Goal: Task Accomplishment & Management: Complete application form

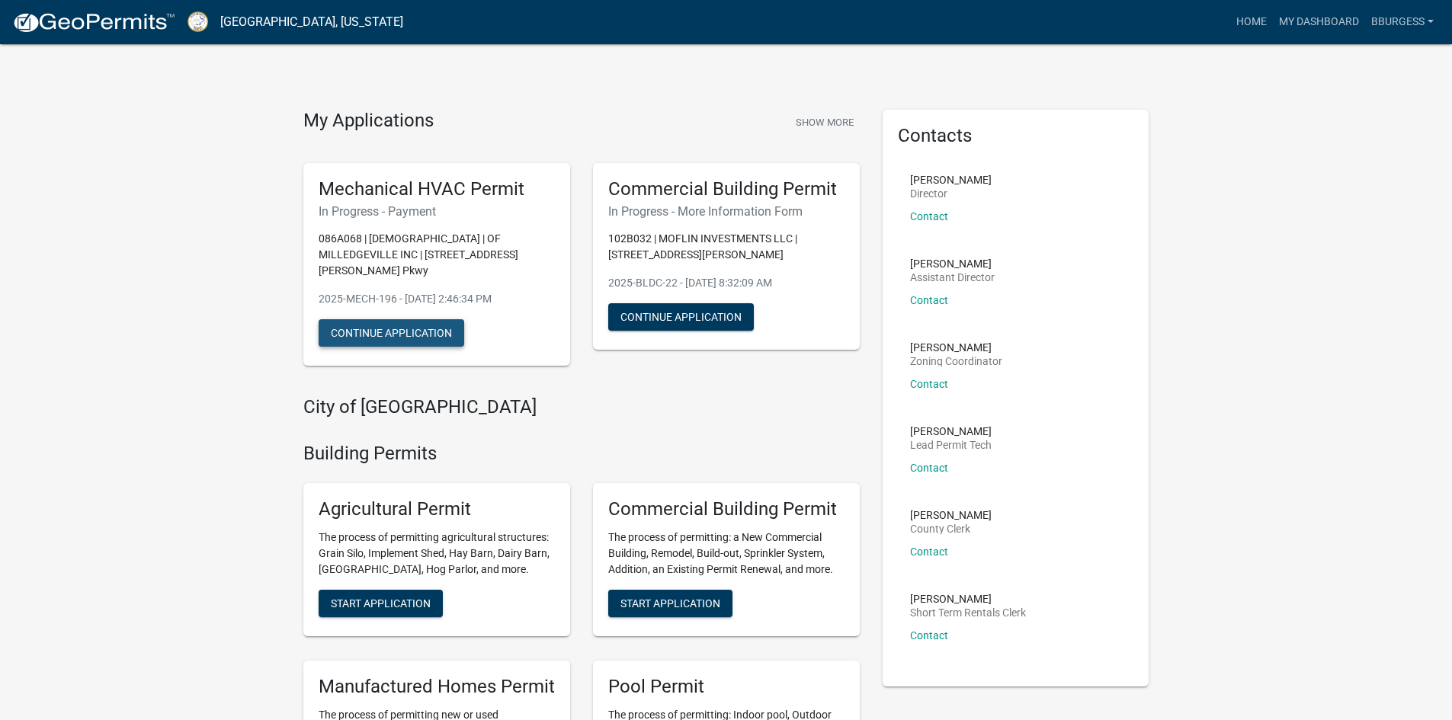
click at [435, 319] on button "Continue Application" at bounding box center [392, 332] width 146 height 27
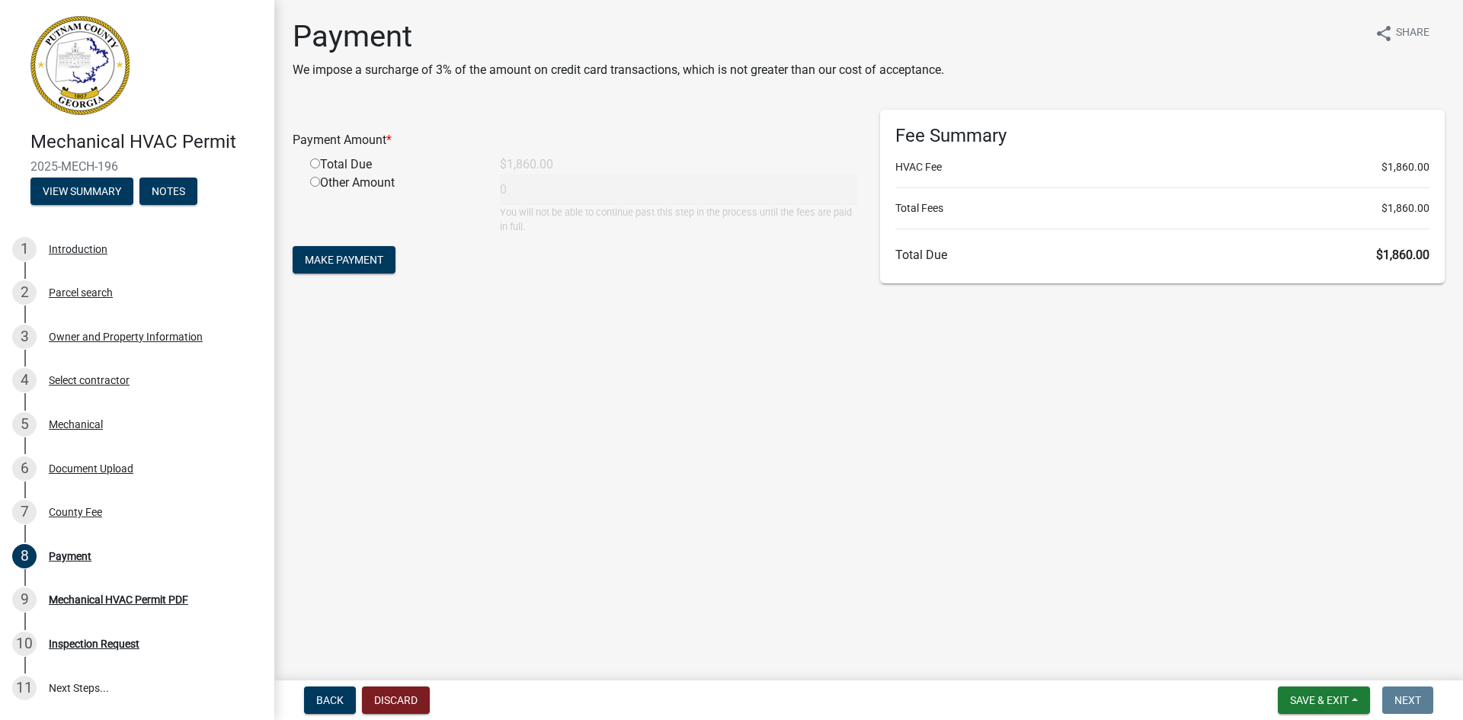
click at [315, 161] on input "radio" at bounding box center [315, 163] width 10 height 10
radio input "true"
type input "1860"
click at [82, 472] on div "Document Upload" at bounding box center [91, 468] width 85 height 11
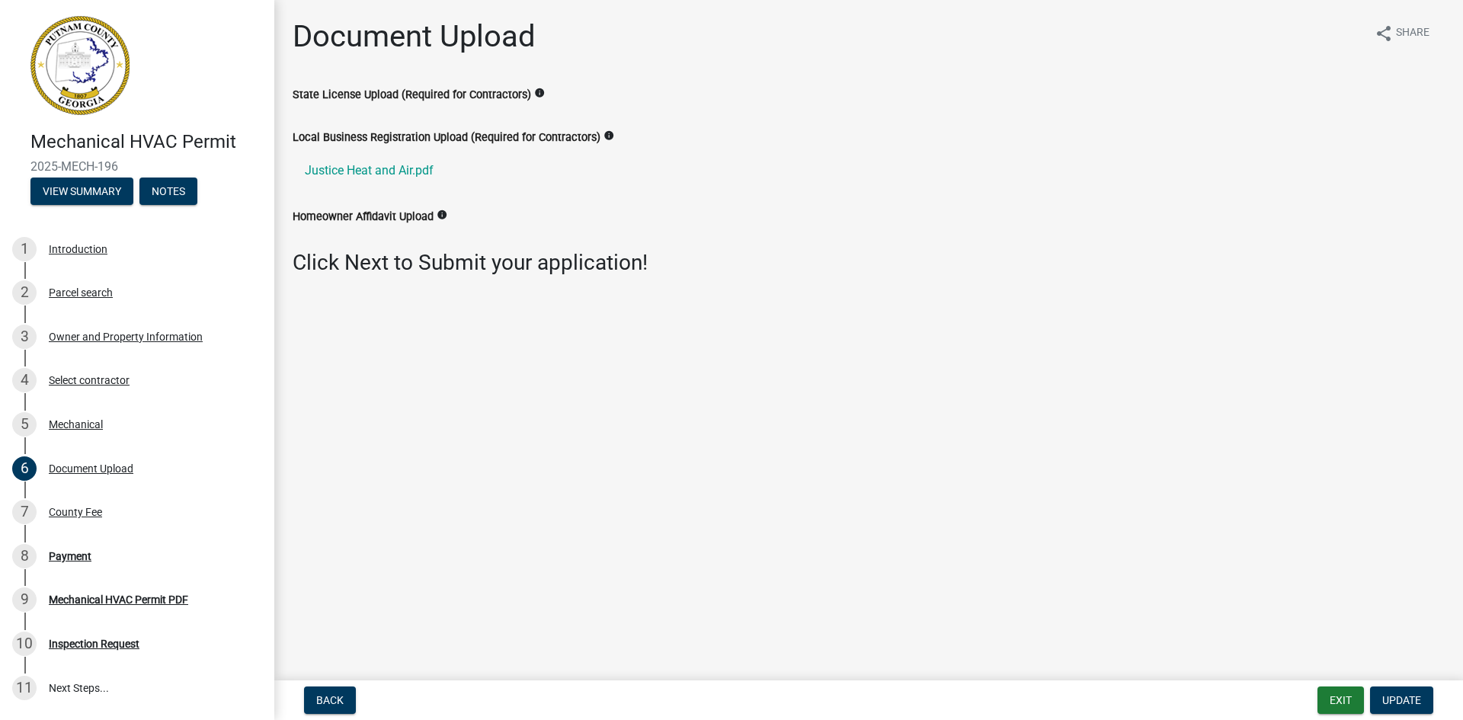
click at [471, 91] on label "State License Upload (Required for Contractors)" at bounding box center [412, 95] width 239 height 11
click at [1411, 701] on span "Update" at bounding box center [1401, 700] width 39 height 12
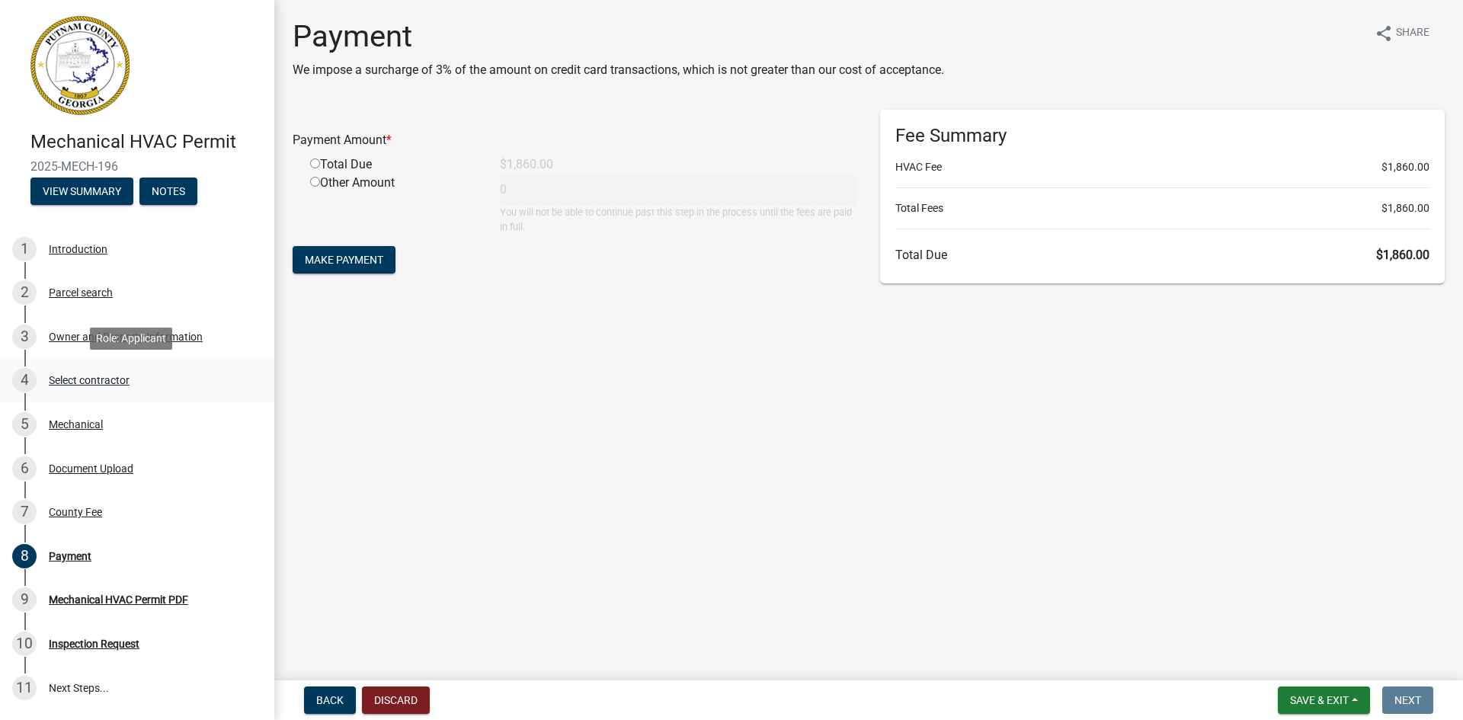
click at [72, 379] on div "Select contractor" at bounding box center [89, 380] width 81 height 11
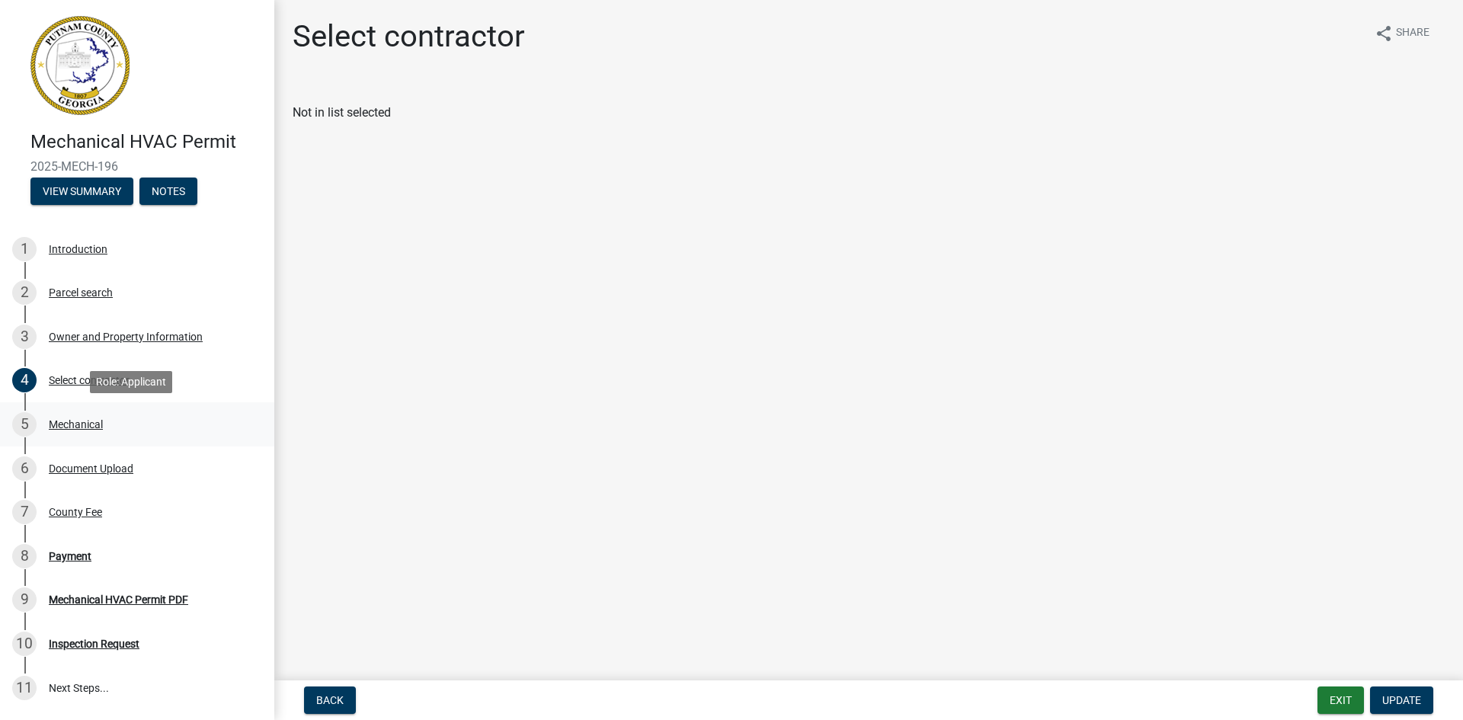
click at [81, 427] on div "Mechanical" at bounding box center [76, 424] width 54 height 11
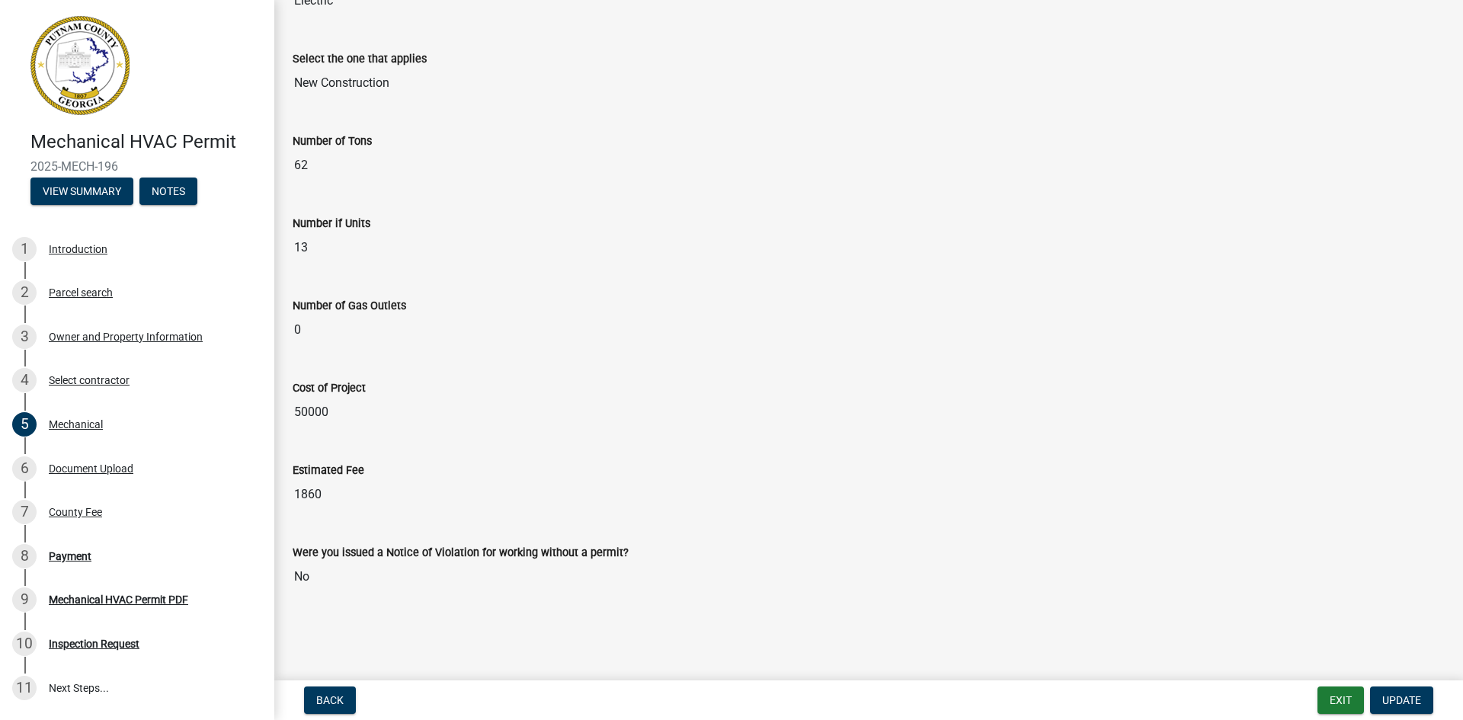
scroll to position [388, 0]
click at [99, 469] on div "Document Upload" at bounding box center [91, 468] width 85 height 11
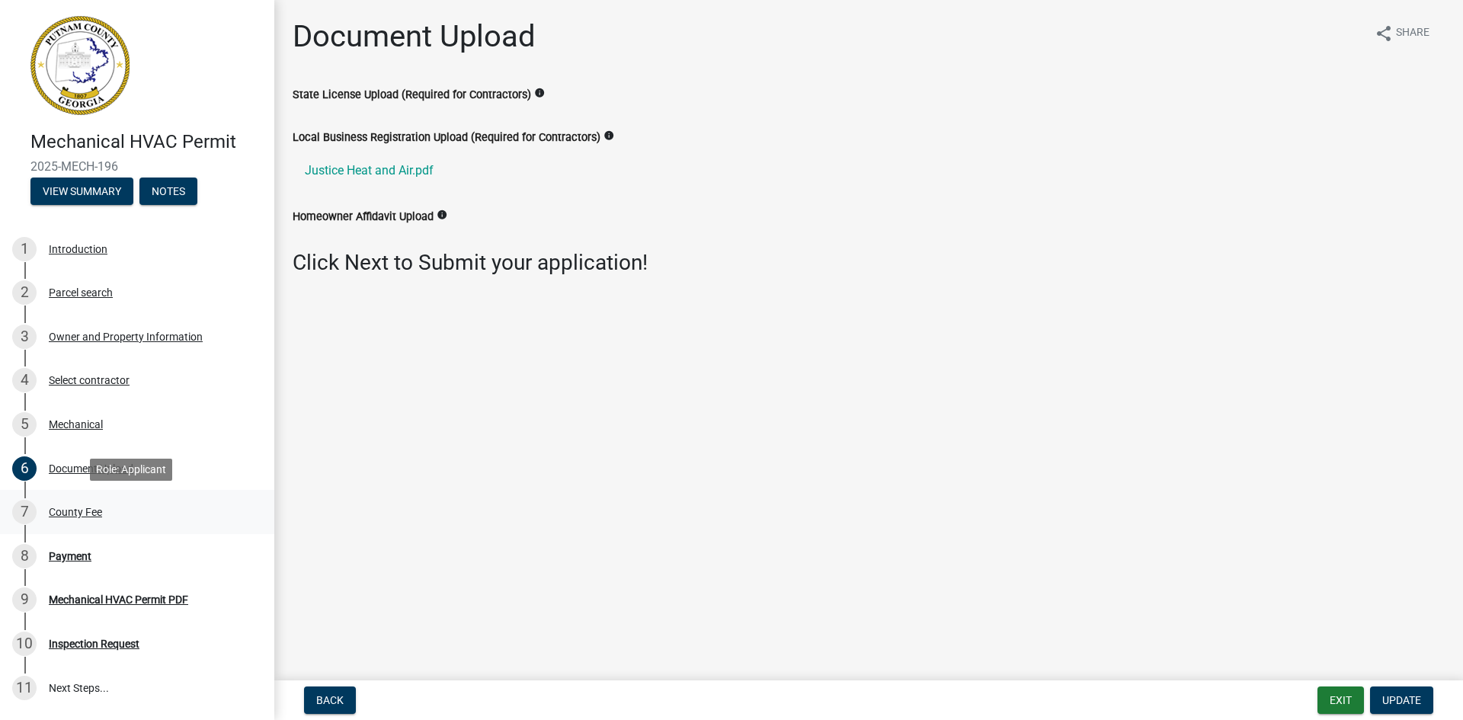
click at [69, 517] on div "County Fee" at bounding box center [75, 512] width 53 height 11
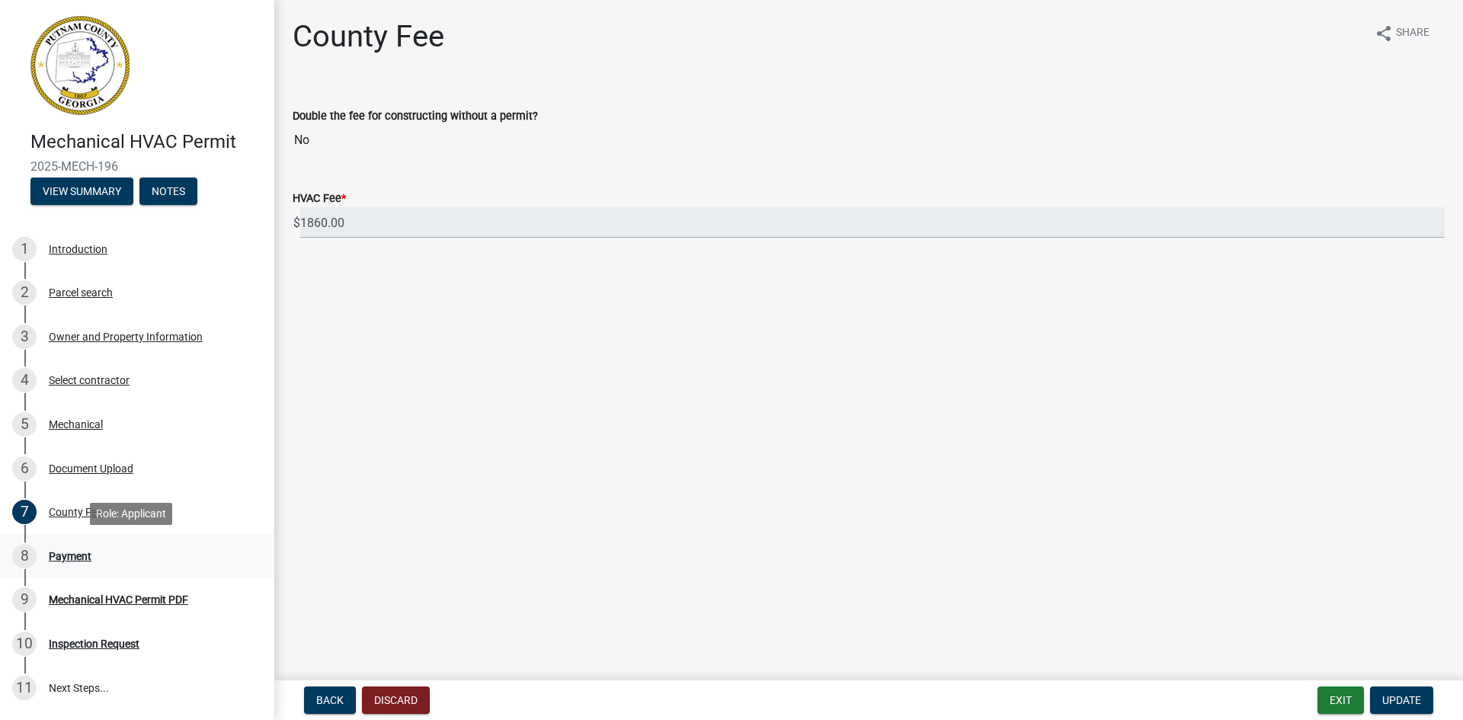
click at [68, 561] on div "Payment" at bounding box center [70, 556] width 43 height 11
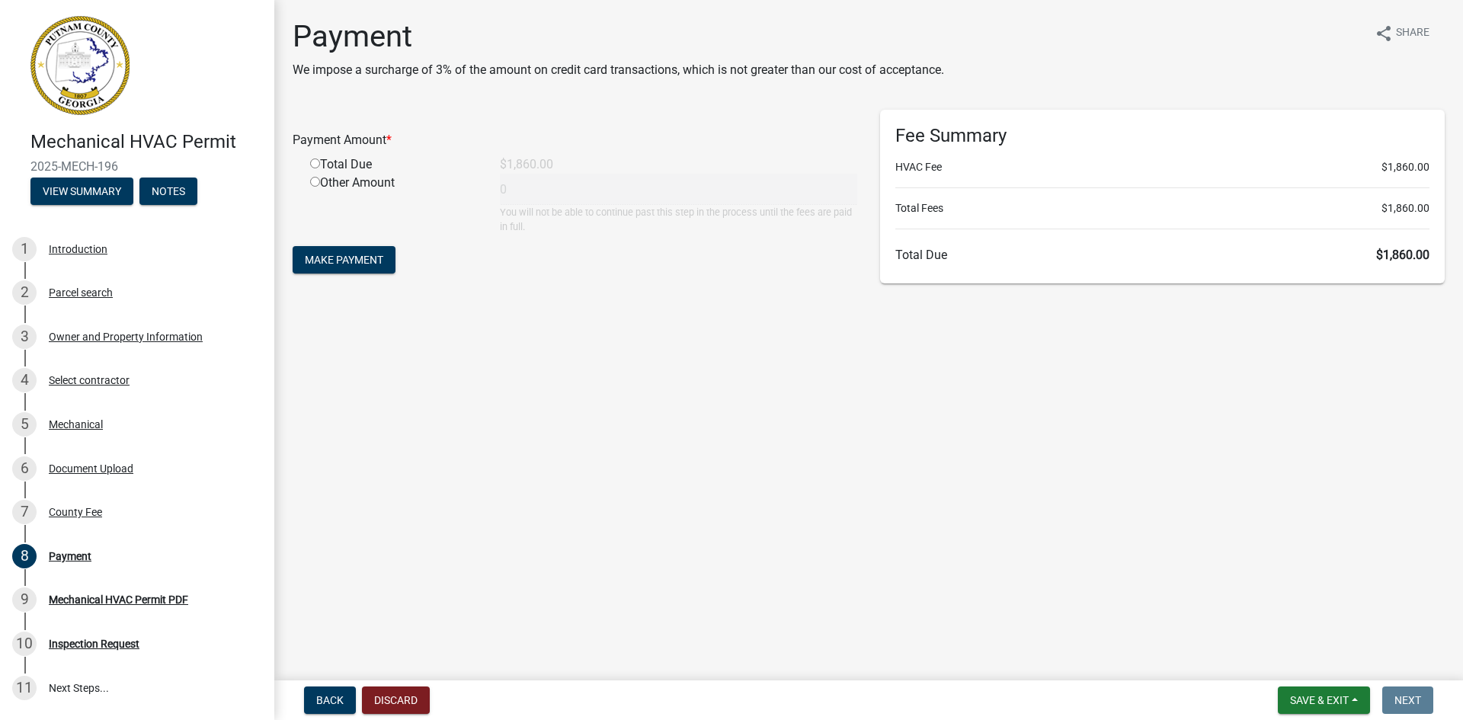
click at [314, 163] on input "radio" at bounding box center [315, 163] width 10 height 10
radio input "true"
type input "1860"
click at [370, 258] on span "Make Payment" at bounding box center [344, 260] width 78 height 12
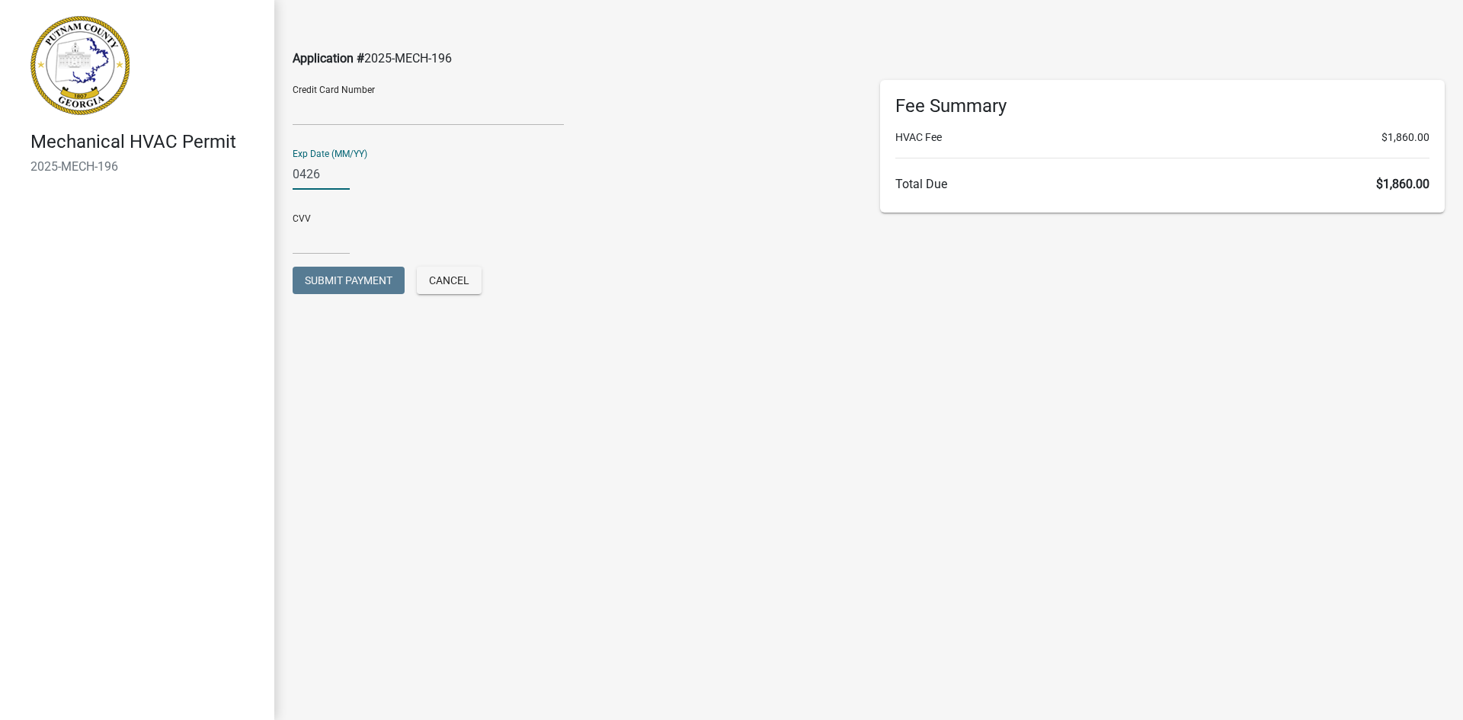
type input "0426"
type input "1271"
click at [351, 285] on span "Submit Payment" at bounding box center [349, 280] width 88 height 12
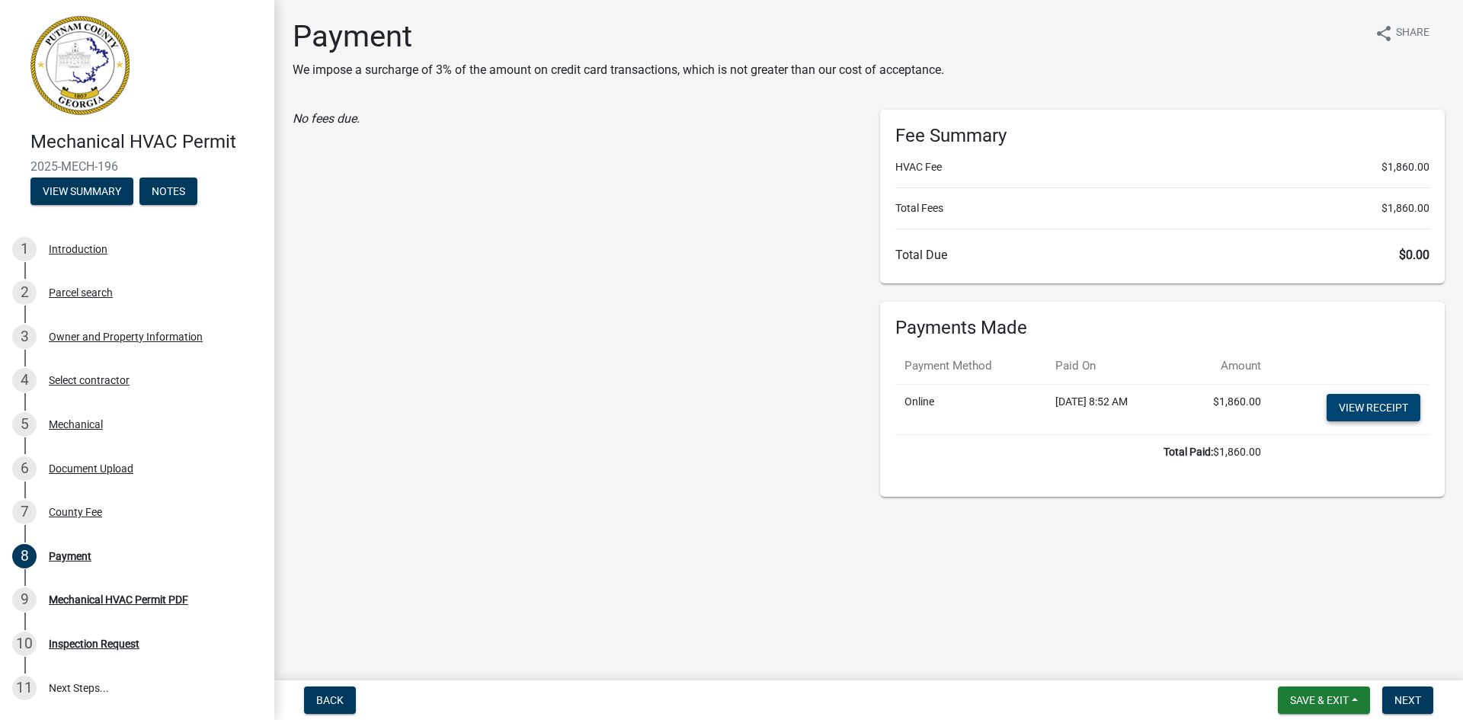
click at [1382, 403] on link "View receipt" at bounding box center [1374, 407] width 94 height 27
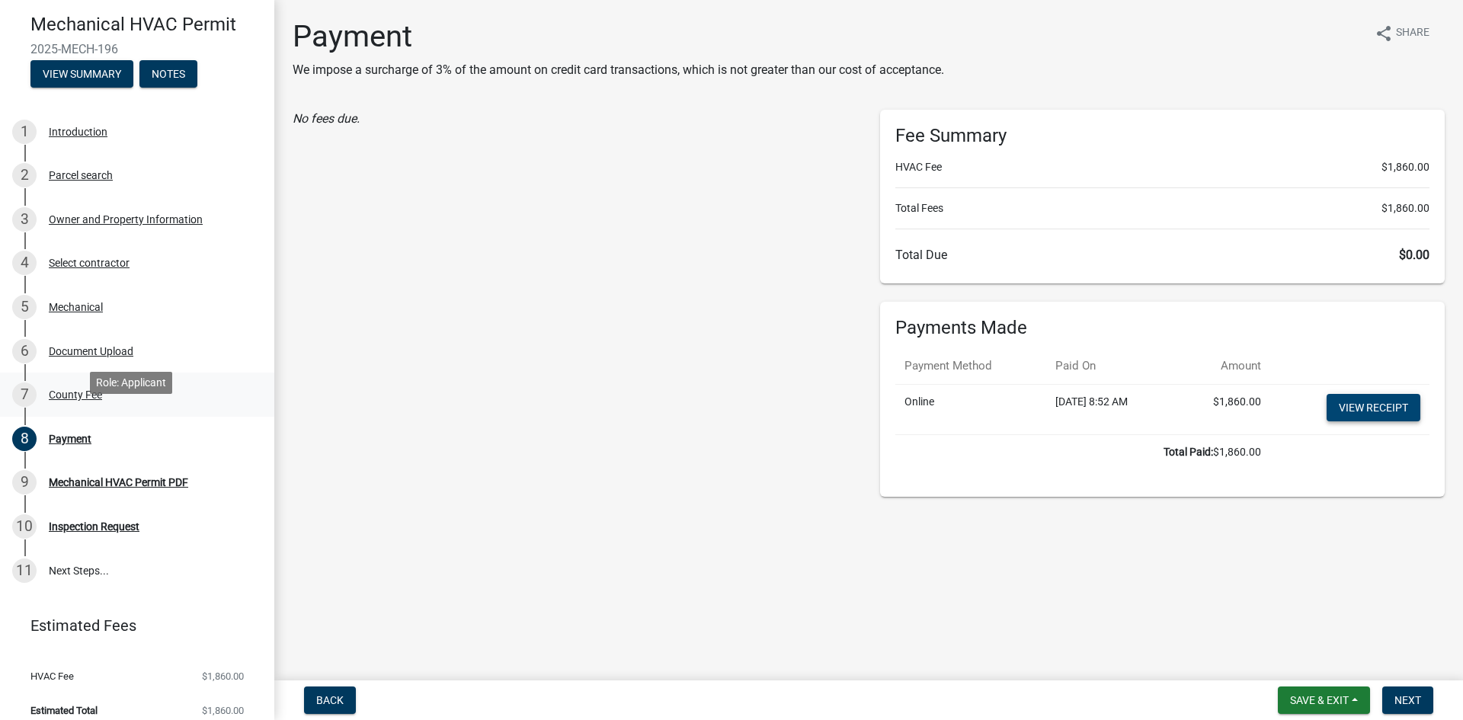
scroll to position [131, 0]
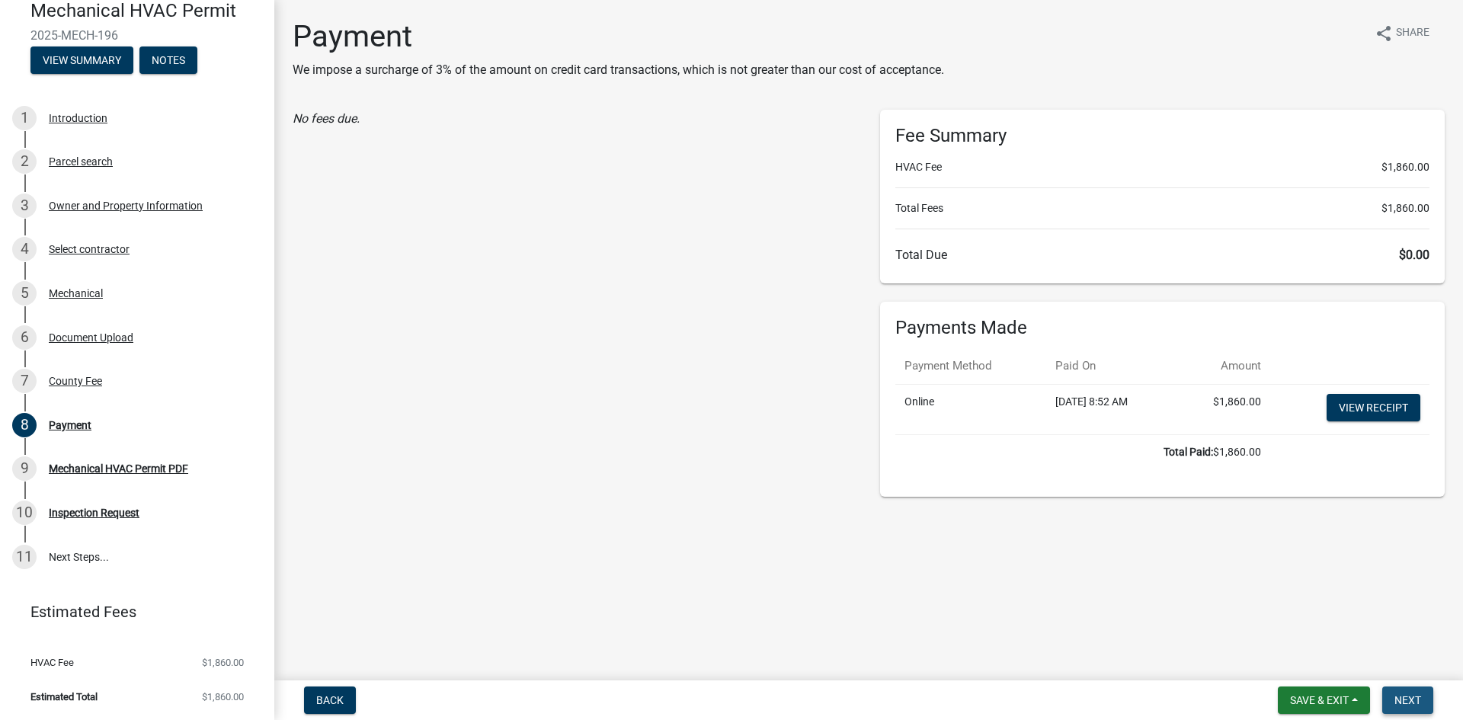
click at [1407, 701] on span "Next" at bounding box center [1407, 700] width 27 height 12
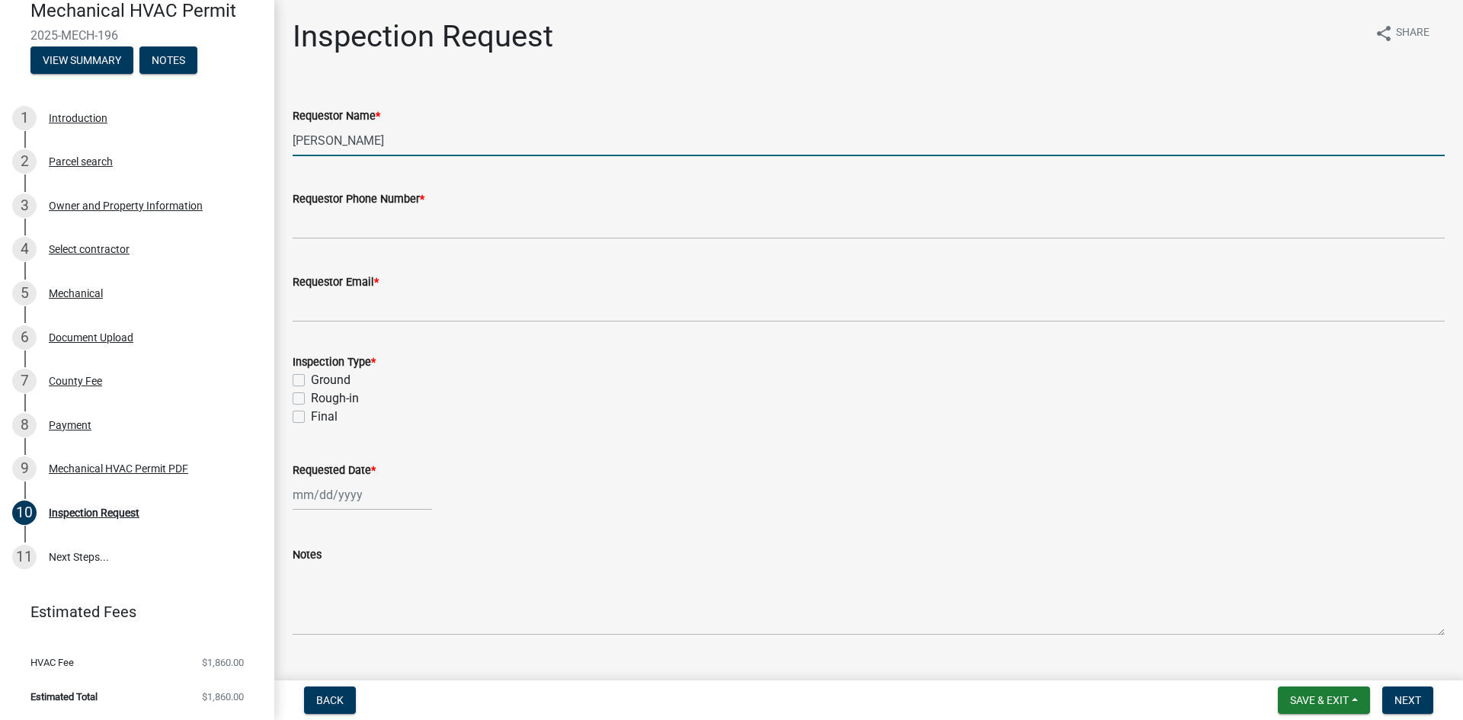
click at [398, 141] on input "Brandon Burgess" at bounding box center [869, 140] width 1152 height 31
drag, startPoint x: 398, startPoint y: 141, endPoint x: 198, endPoint y: 101, distance: 203.7
click at [198, 101] on div "Mechanical HVAC Permit 2025-MECH-196 View Summary Notes 1 Introduction 2 Parcel…" at bounding box center [731, 360] width 1463 height 720
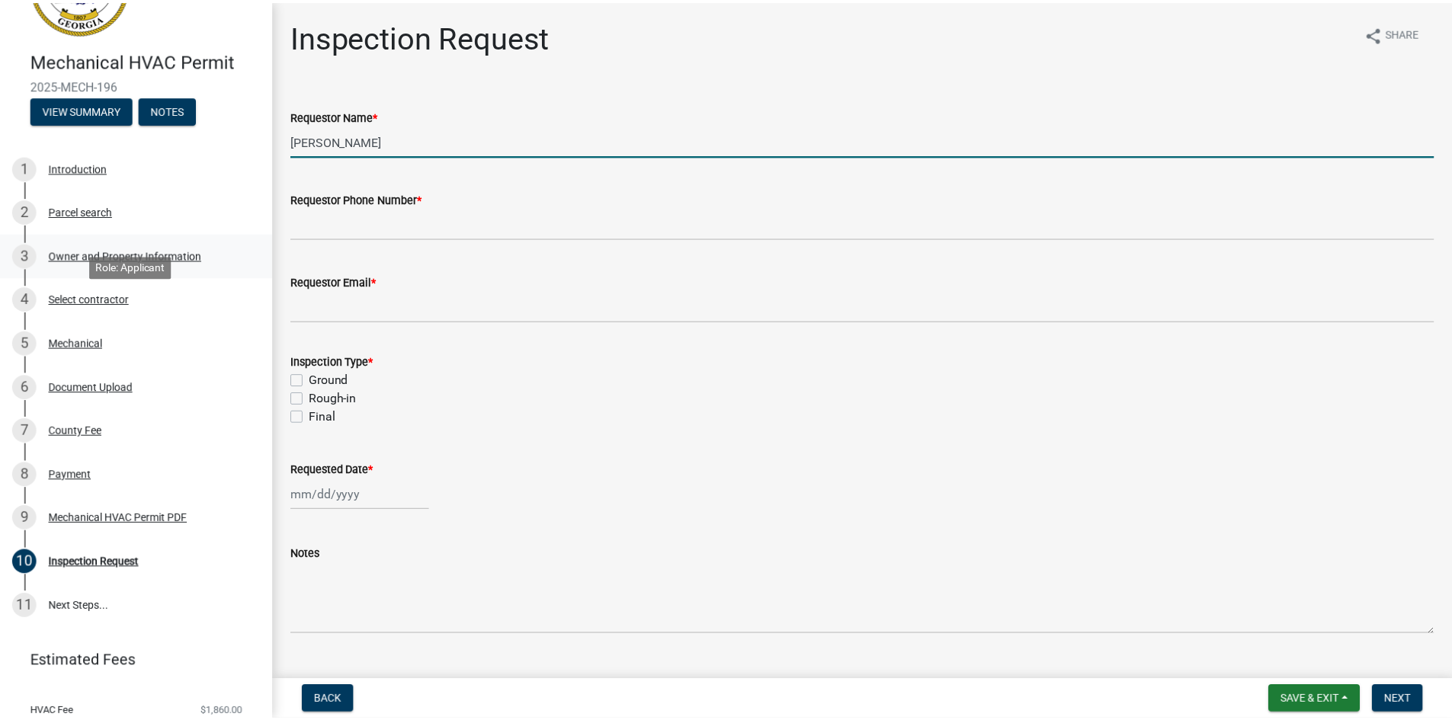
scroll to position [0, 0]
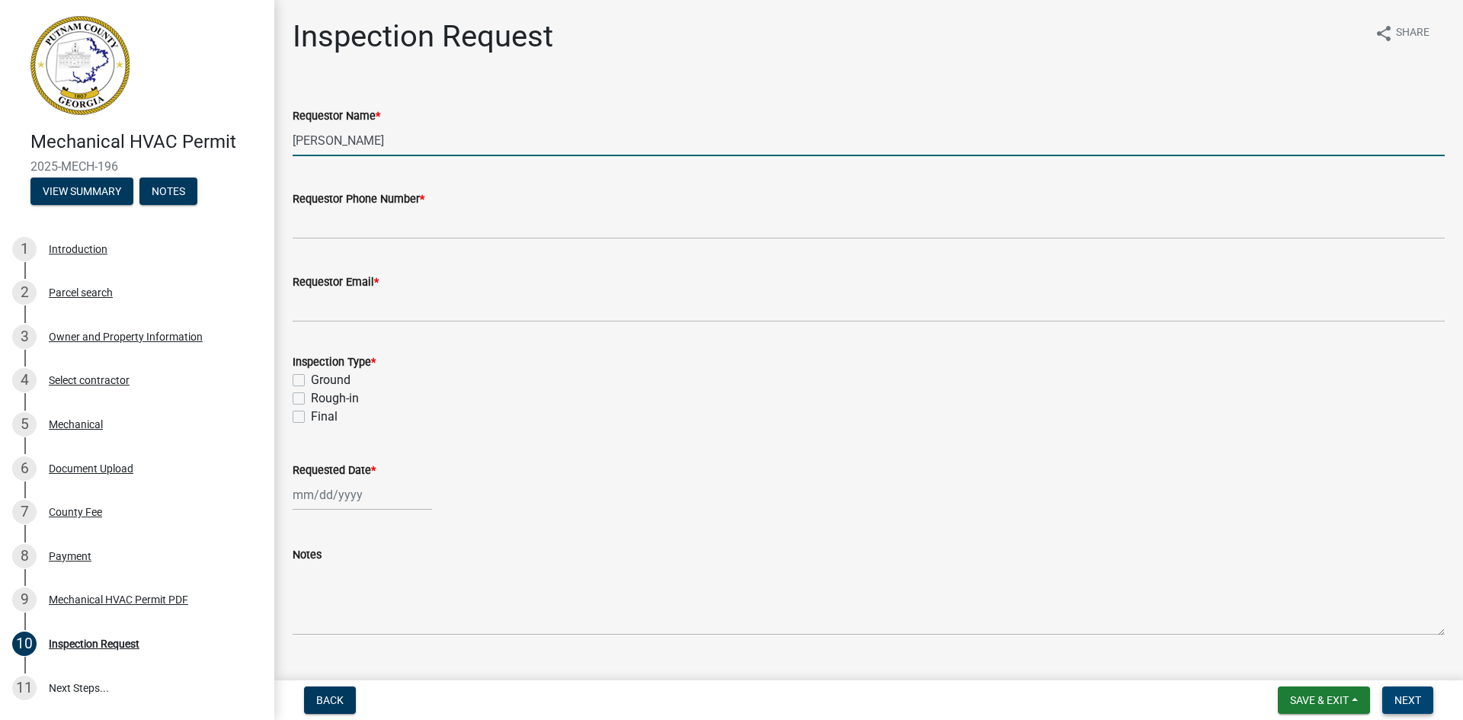
type input "Micahl Williams"
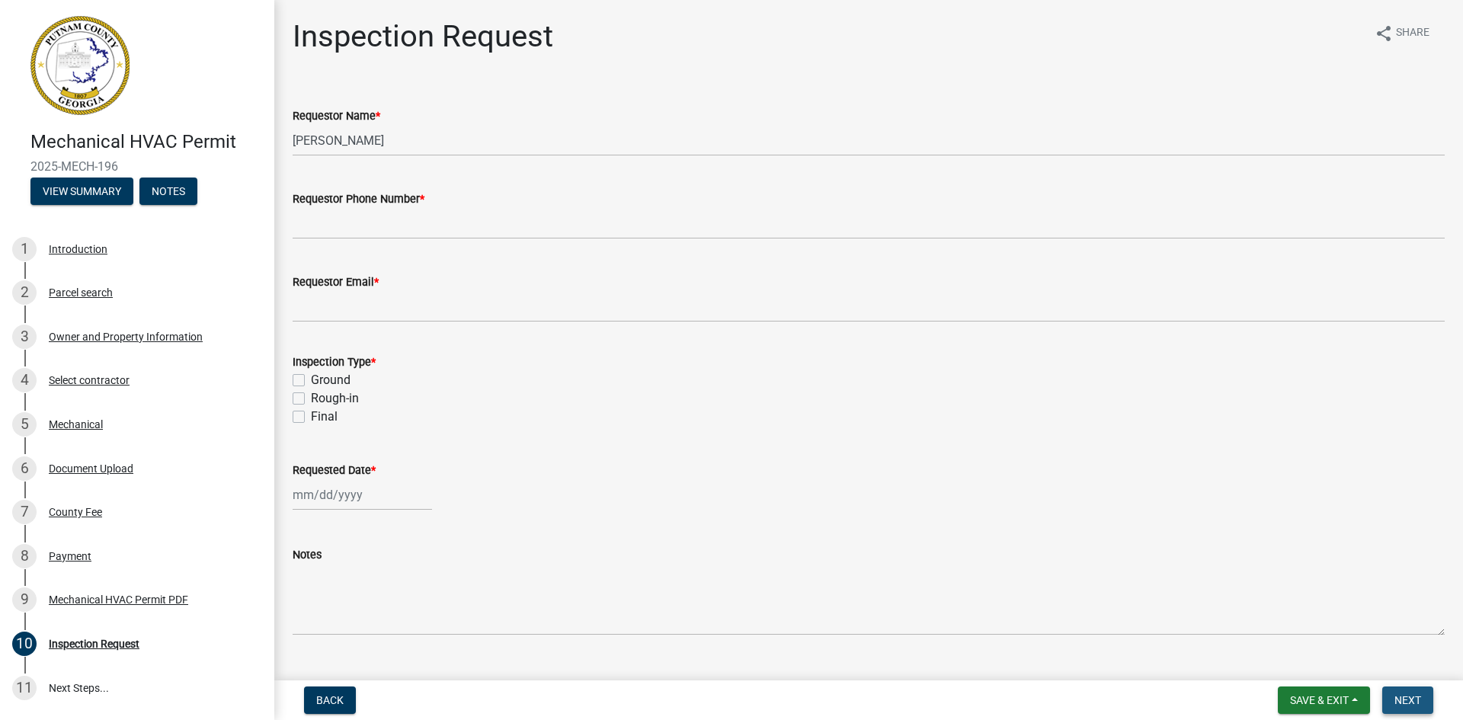
click at [1401, 693] on button "Next" at bounding box center [1407, 700] width 51 height 27
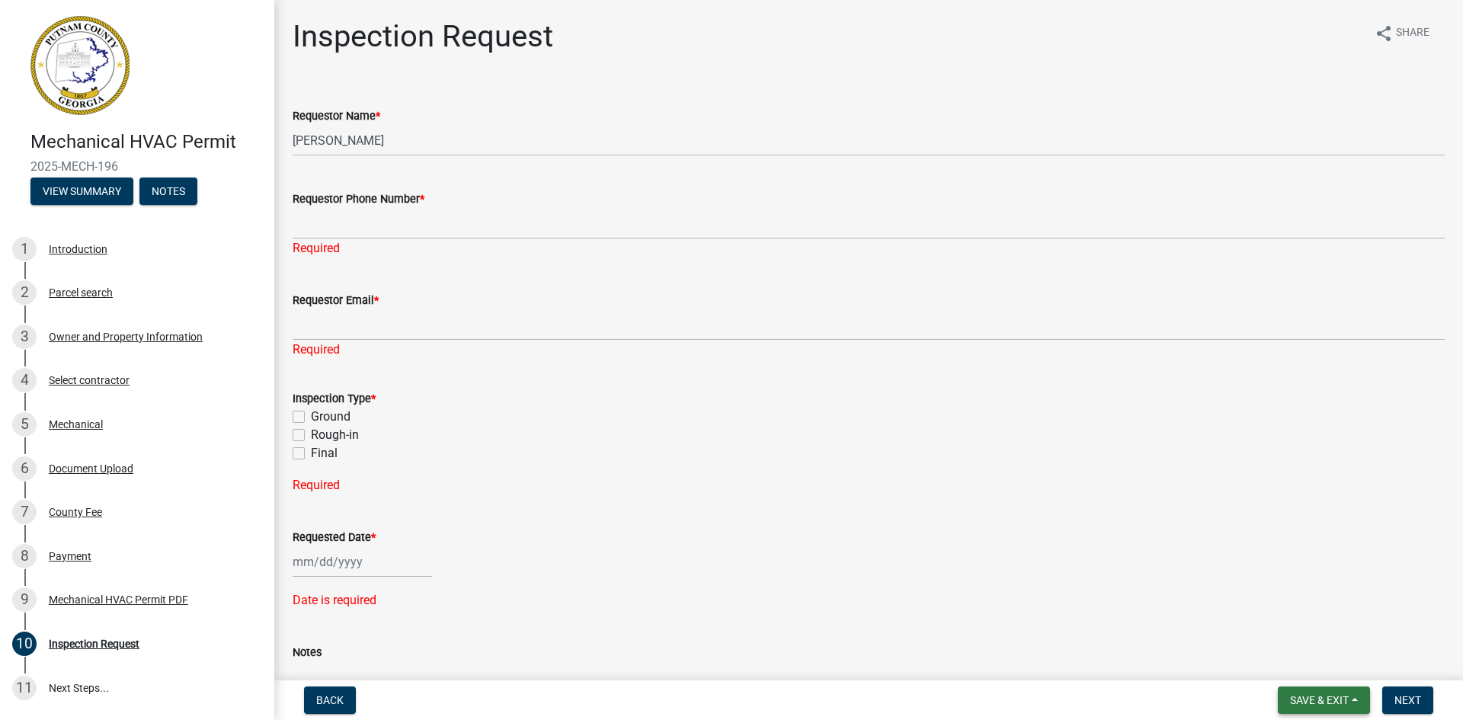
click at [1309, 712] on button "Save & Exit" at bounding box center [1324, 700] width 92 height 27
click at [1285, 654] on button "Save & Exit" at bounding box center [1309, 660] width 122 height 37
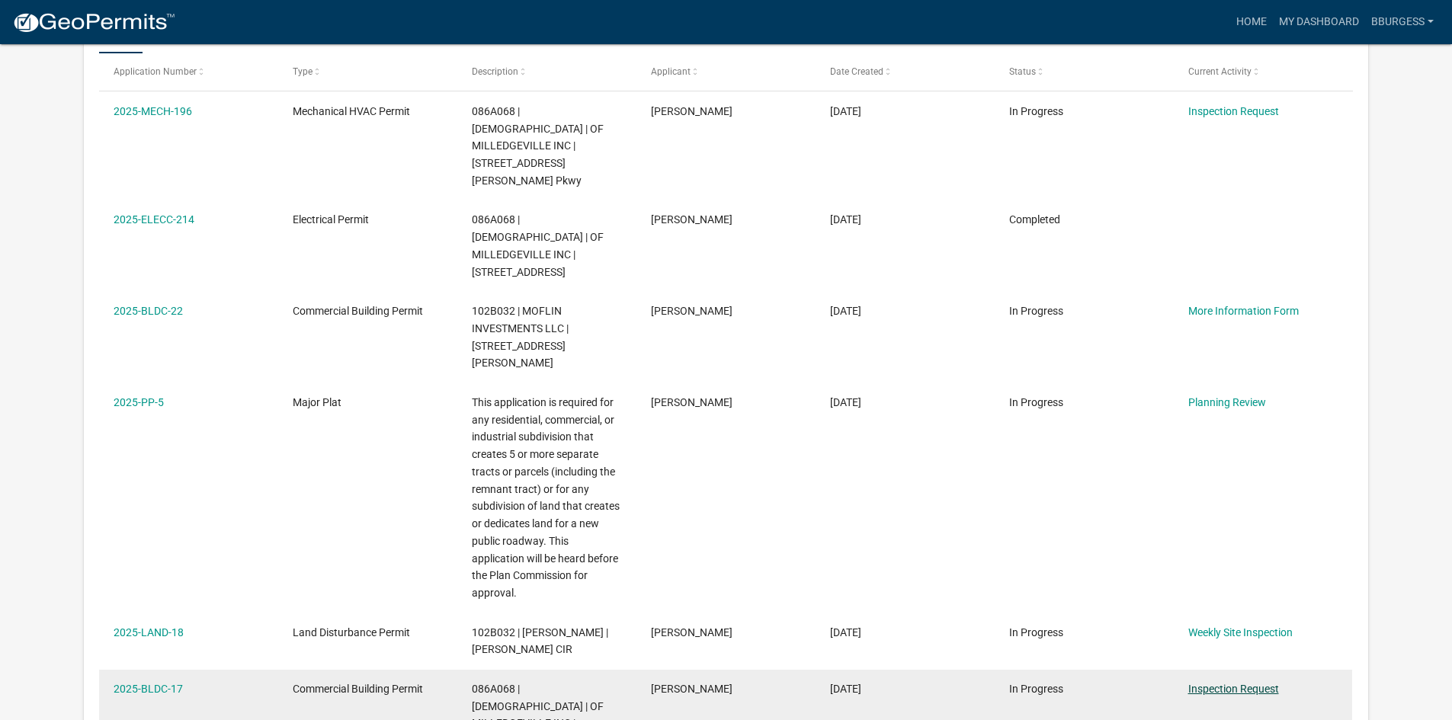
scroll to position [305, 0]
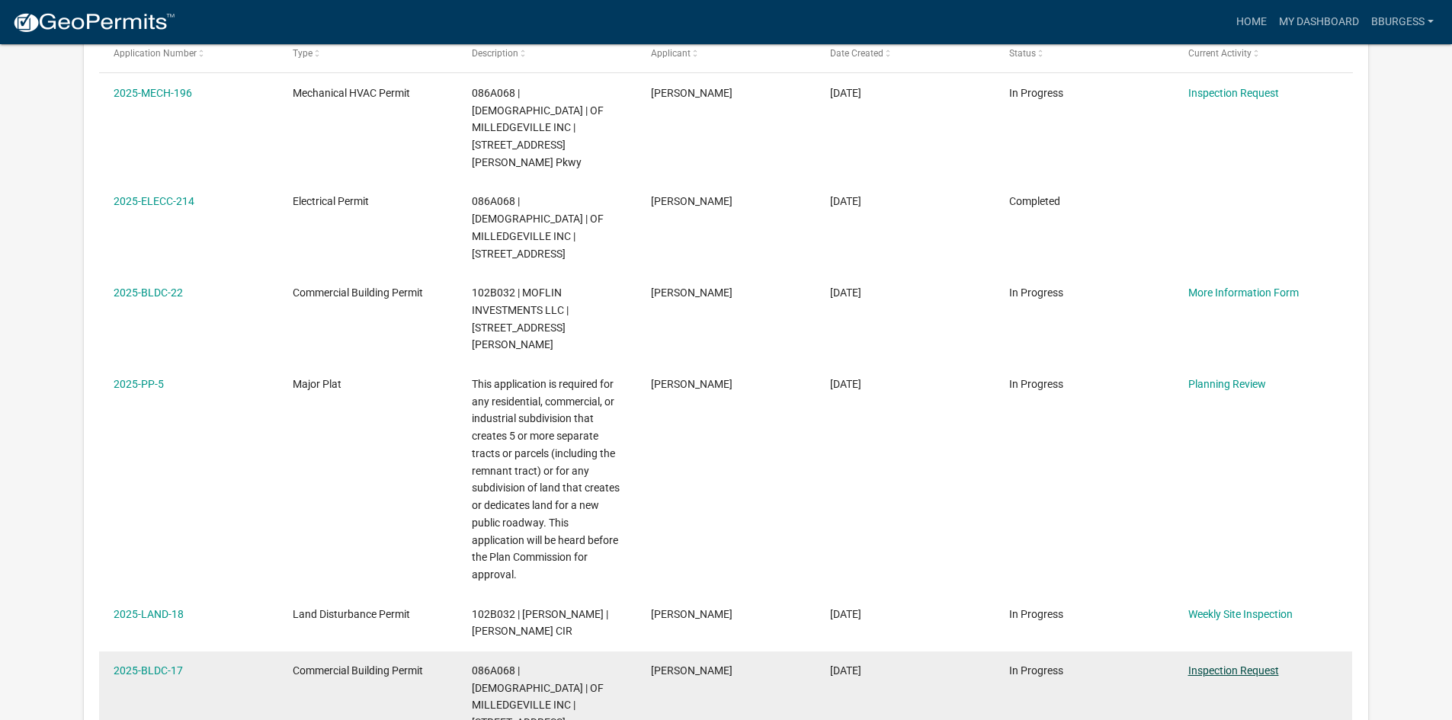
click at [1240, 664] on link "Inspection Request" at bounding box center [1233, 670] width 91 height 12
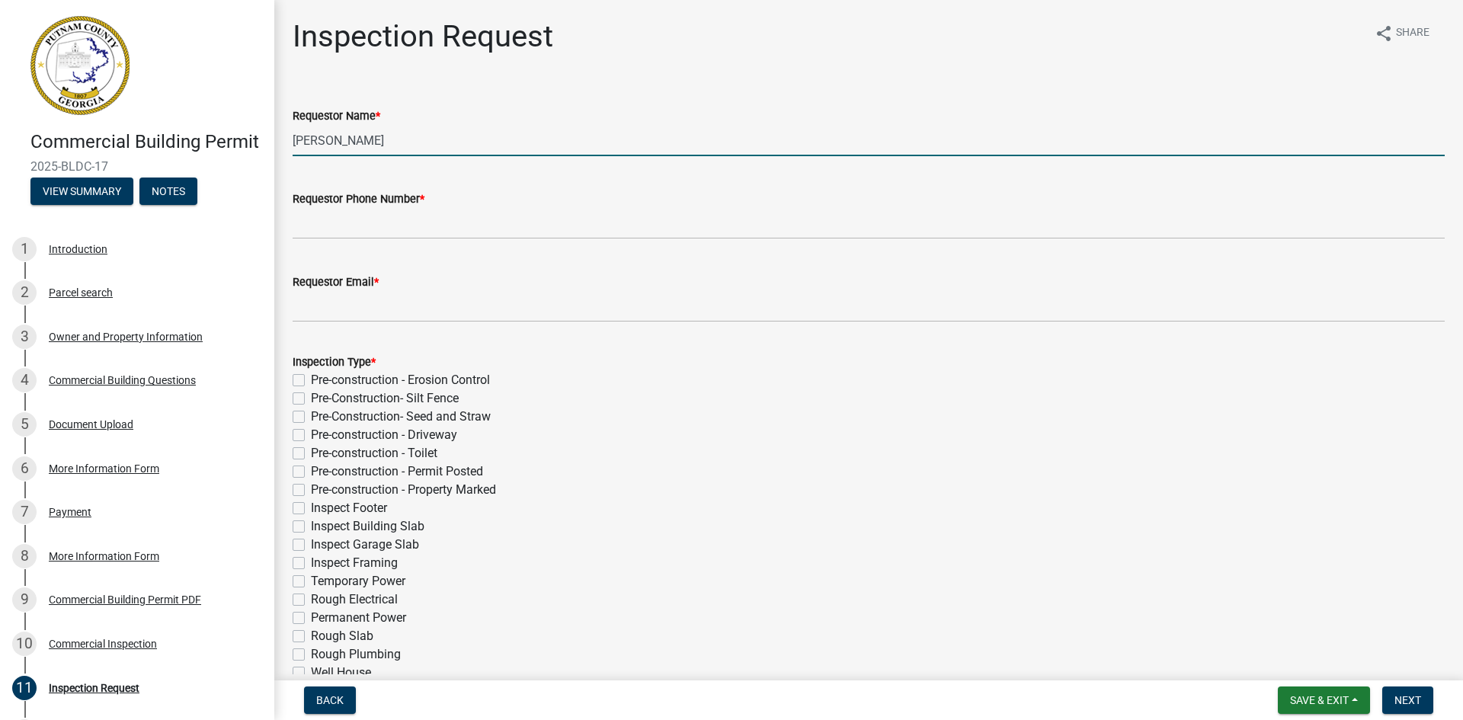
click at [380, 141] on input "Michele Rivera" at bounding box center [869, 140] width 1152 height 31
drag, startPoint x: 397, startPoint y: 139, endPoint x: 307, endPoint y: 136, distance: 90.0
click at [307, 136] on input "Michele Rivera" at bounding box center [869, 140] width 1152 height 31
type input "Micahl Williams"
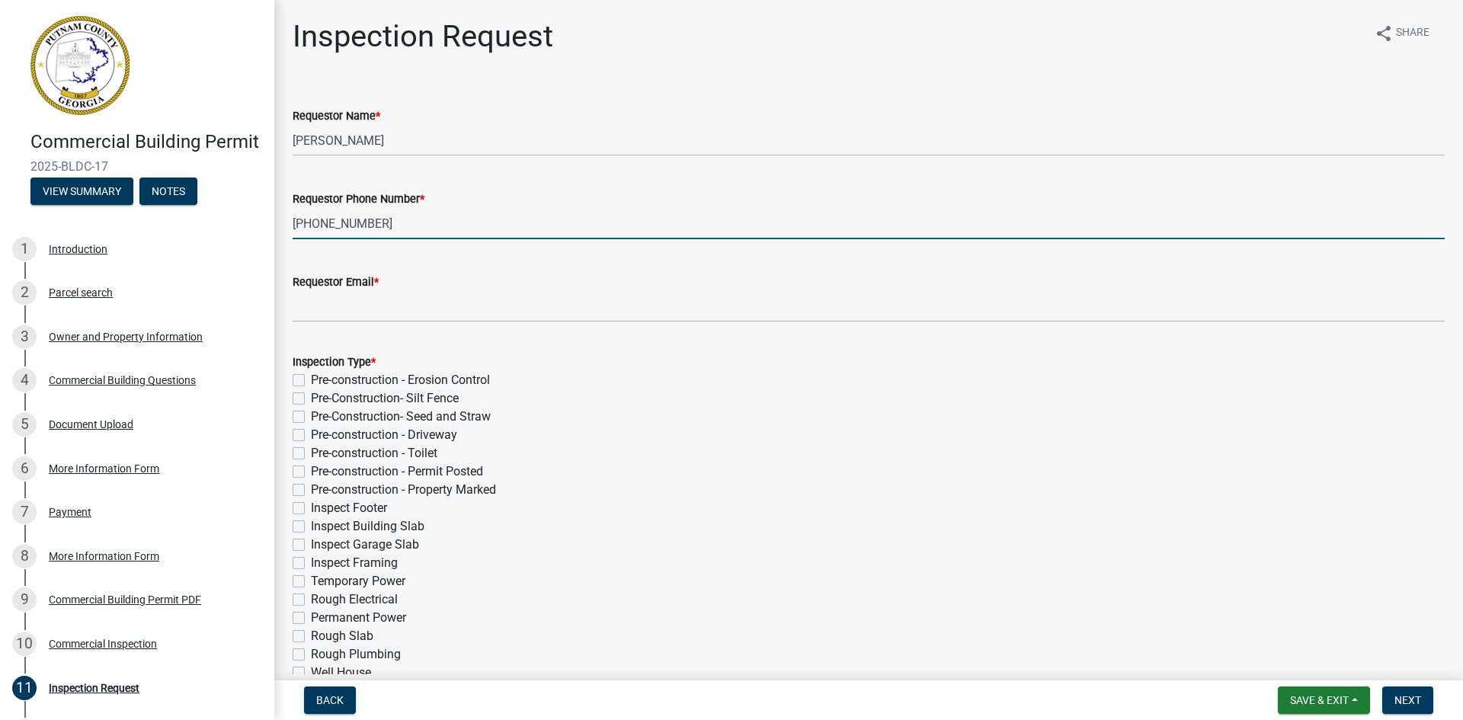
type input "404-694-8484"
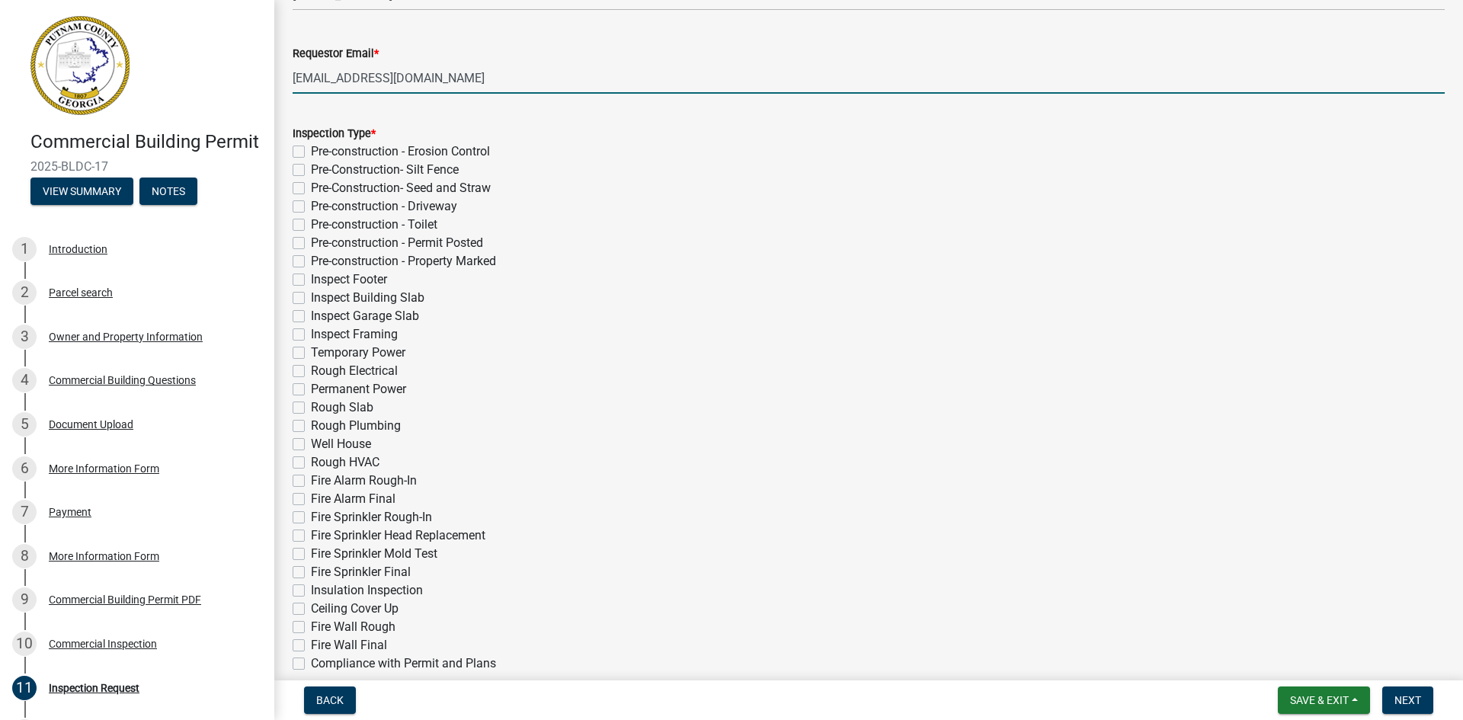
scroll to position [305, 0]
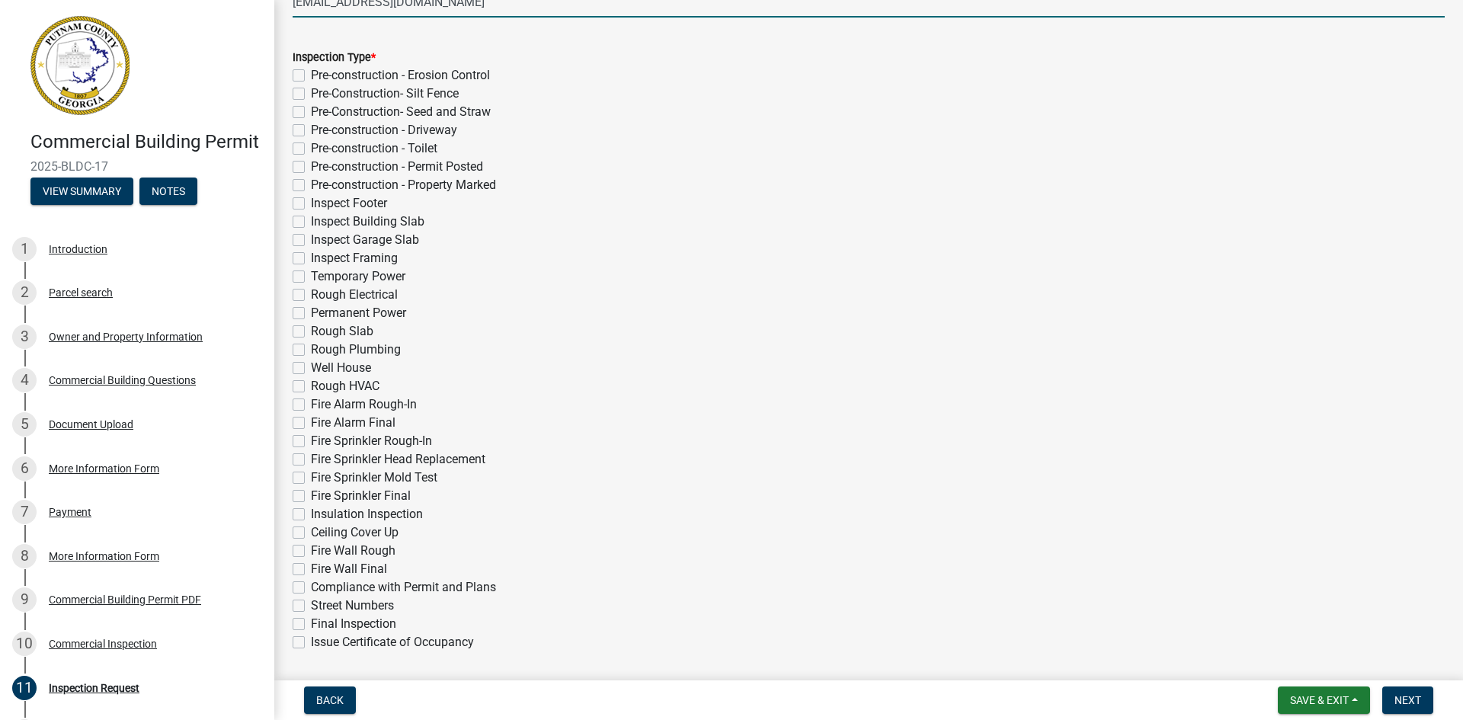
type input "mwilliams@landmark-cd.com"
click at [311, 534] on label "Ceiling Cover Up" at bounding box center [355, 532] width 88 height 18
click at [311, 533] on input "Ceiling Cover Up" at bounding box center [316, 528] width 10 height 10
checkbox input "true"
checkbox input "false"
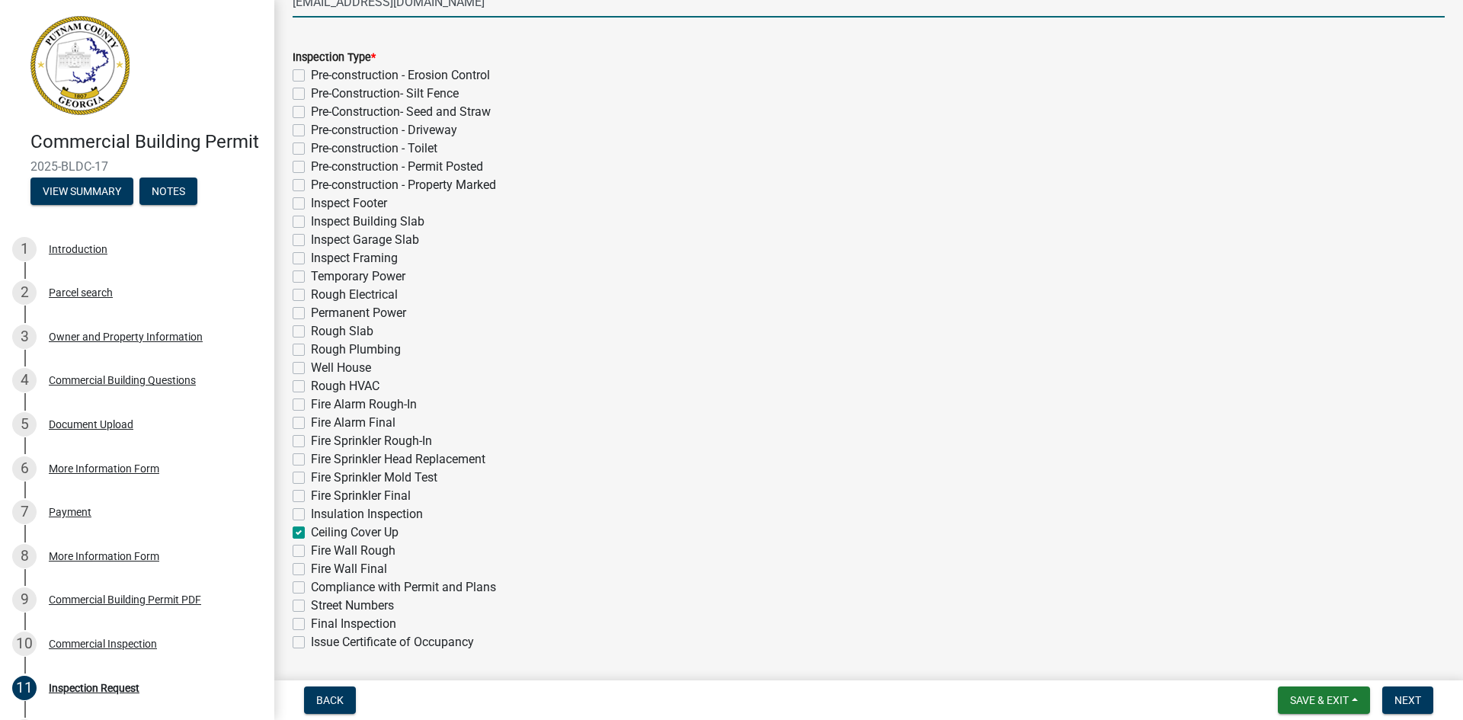
checkbox input "false"
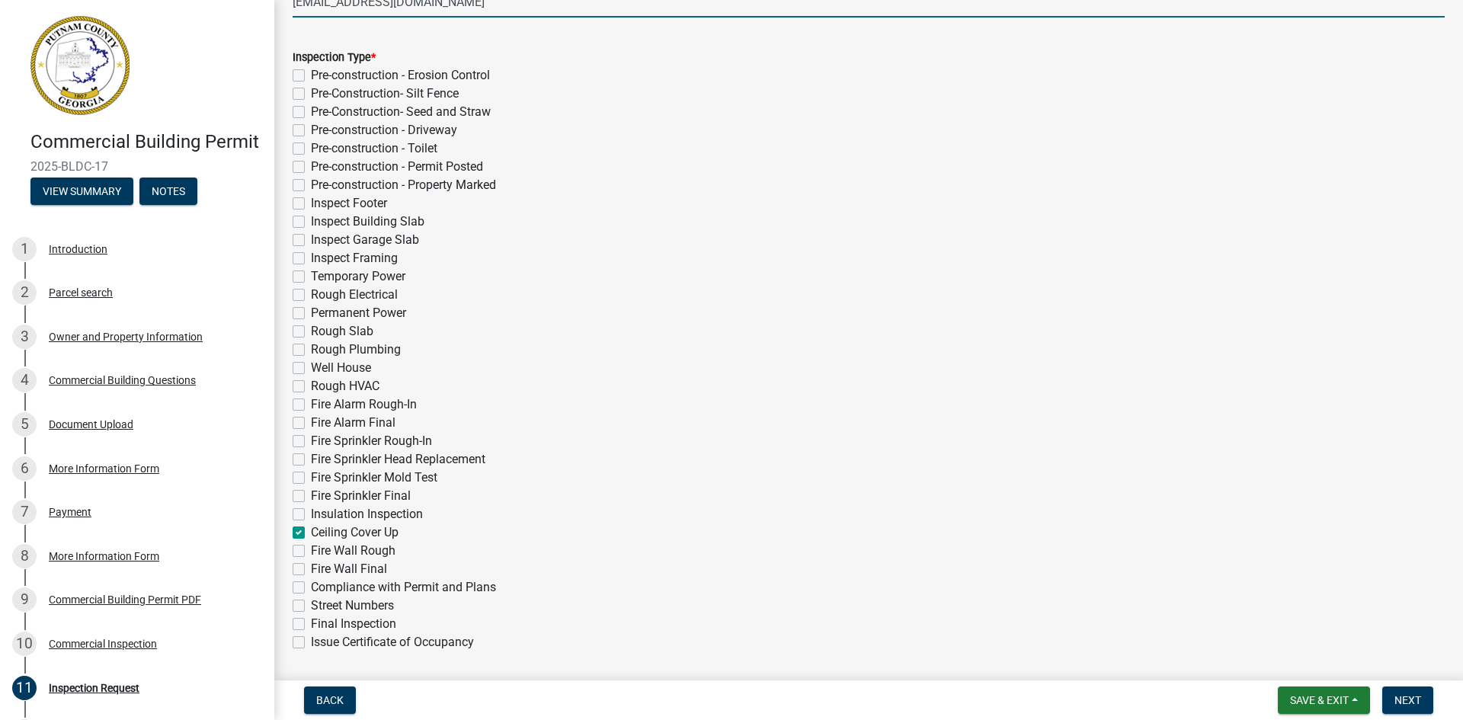
checkbox input "false"
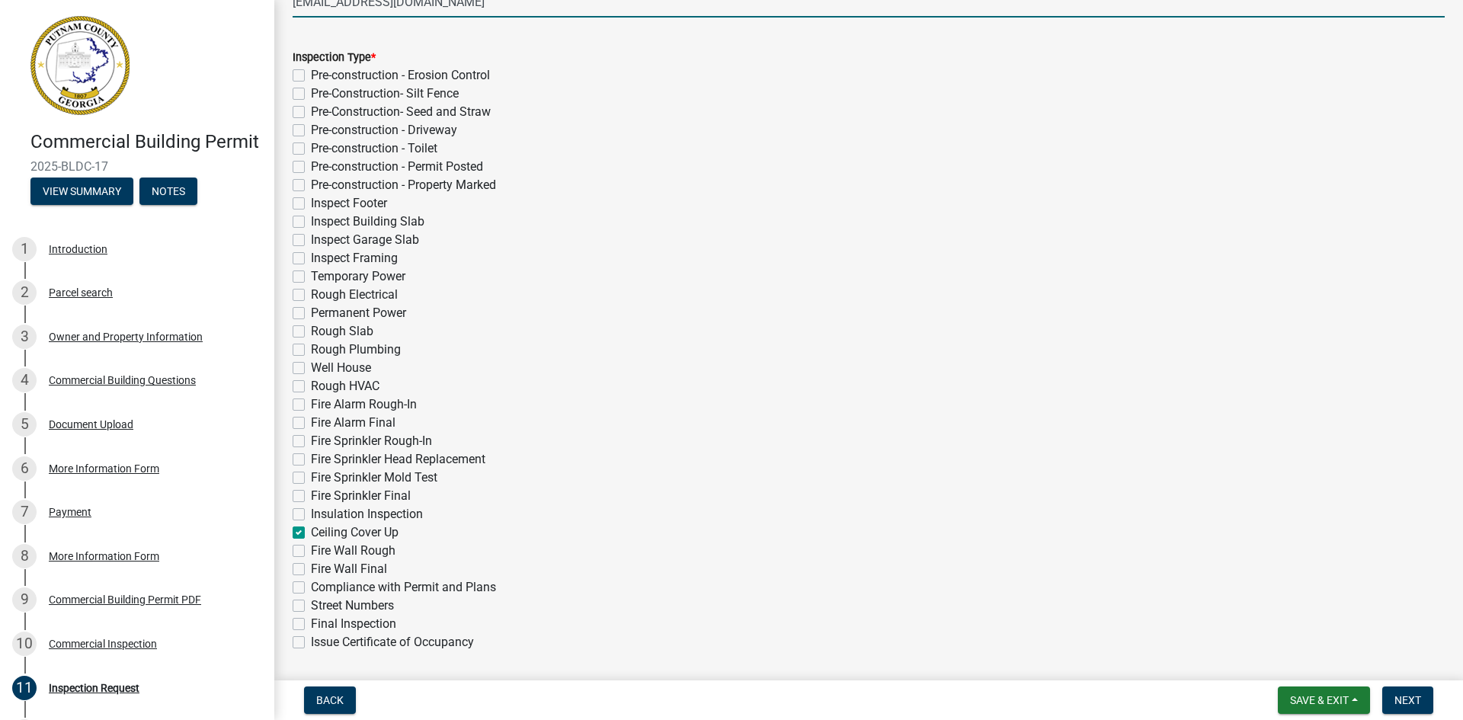
checkbox input "false"
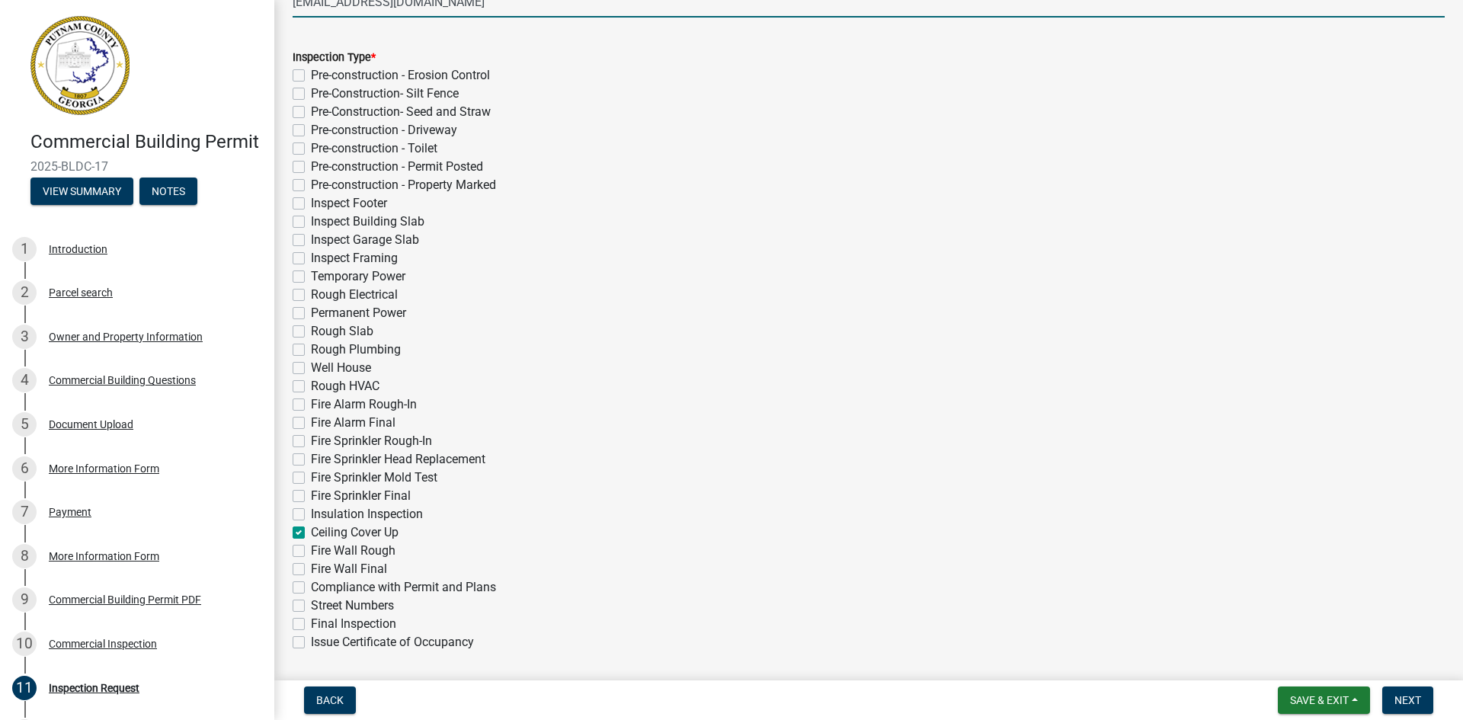
checkbox input "false"
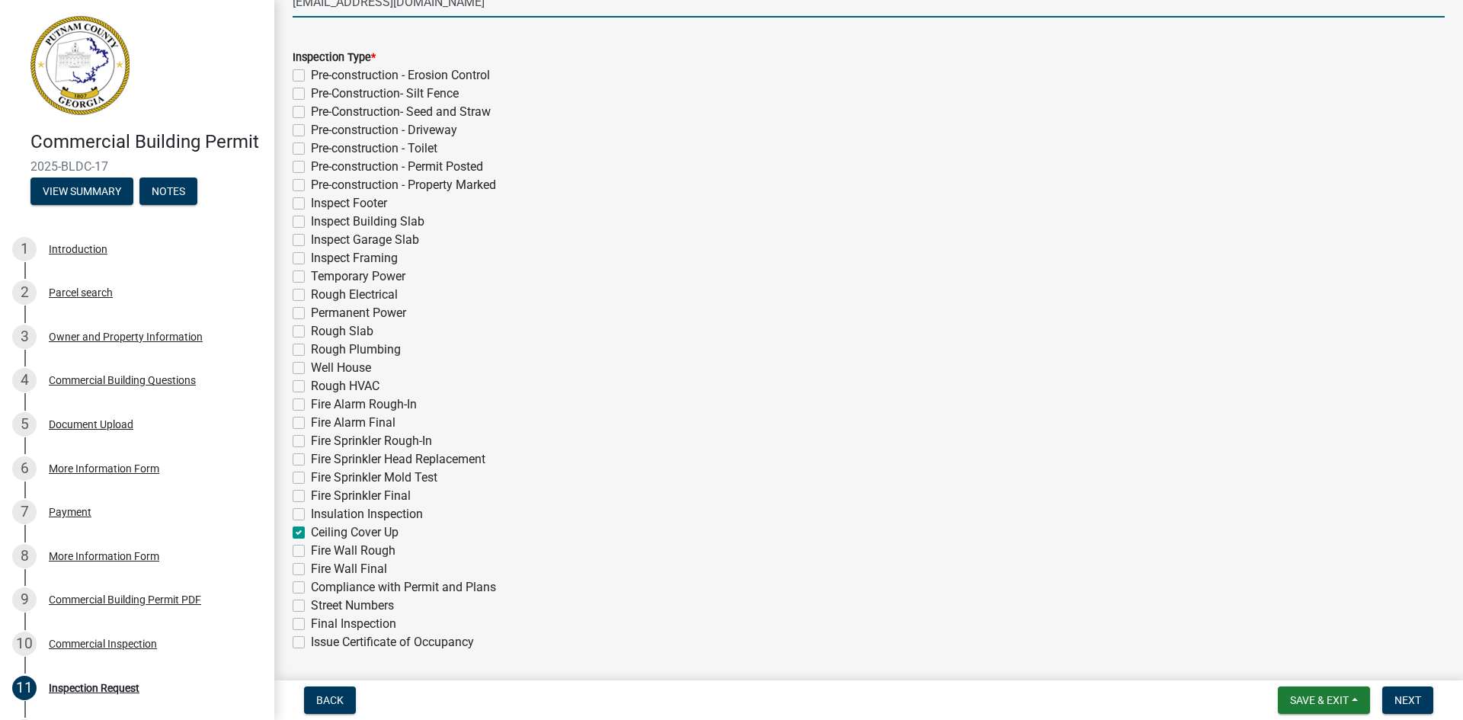
checkbox input "false"
checkbox input "true"
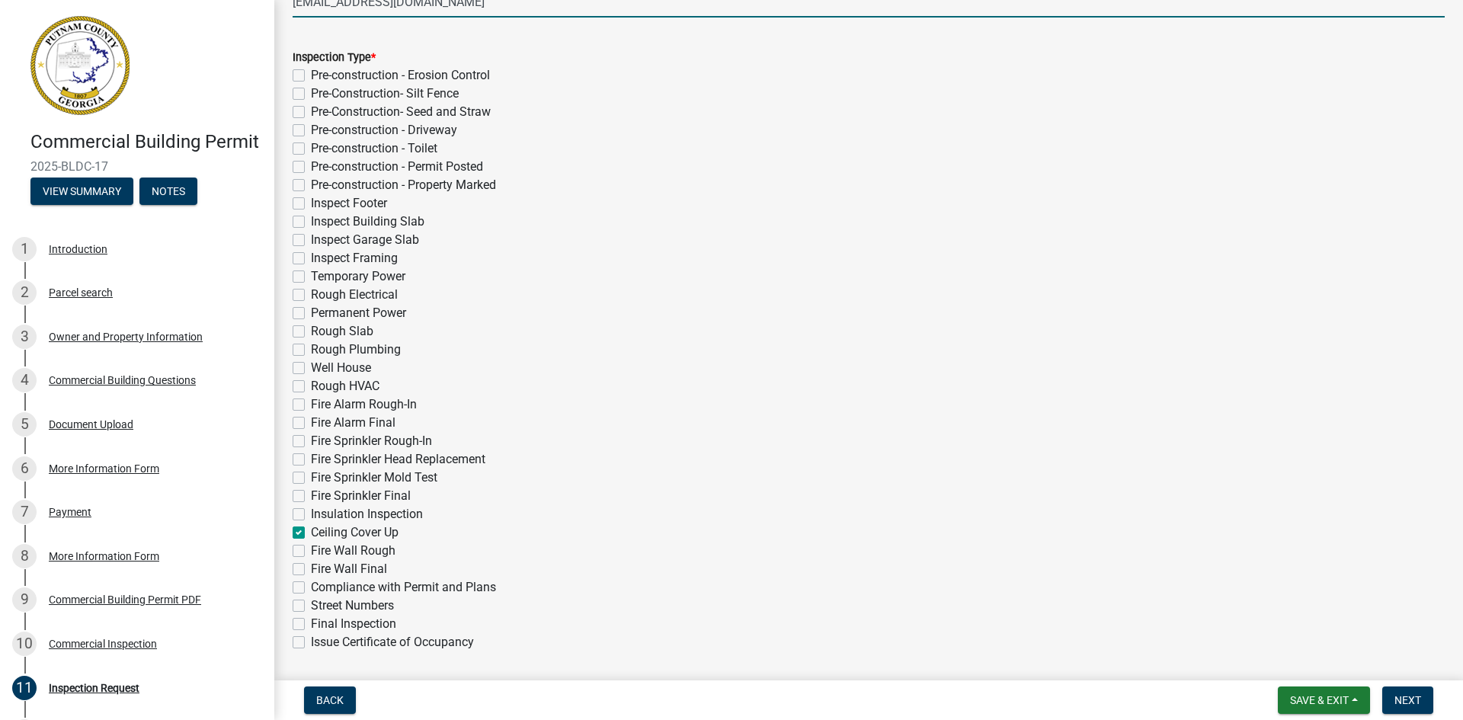
checkbox input "false"
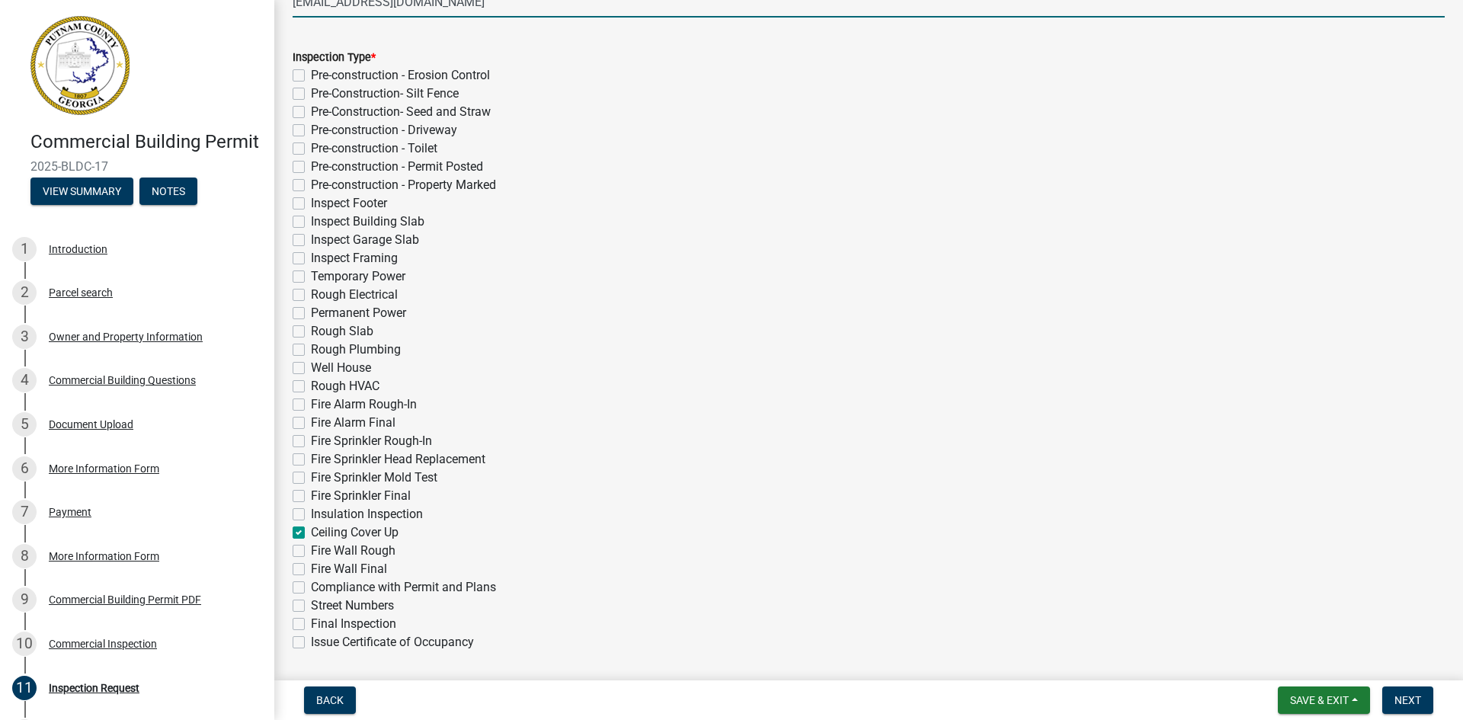
checkbox input "false"
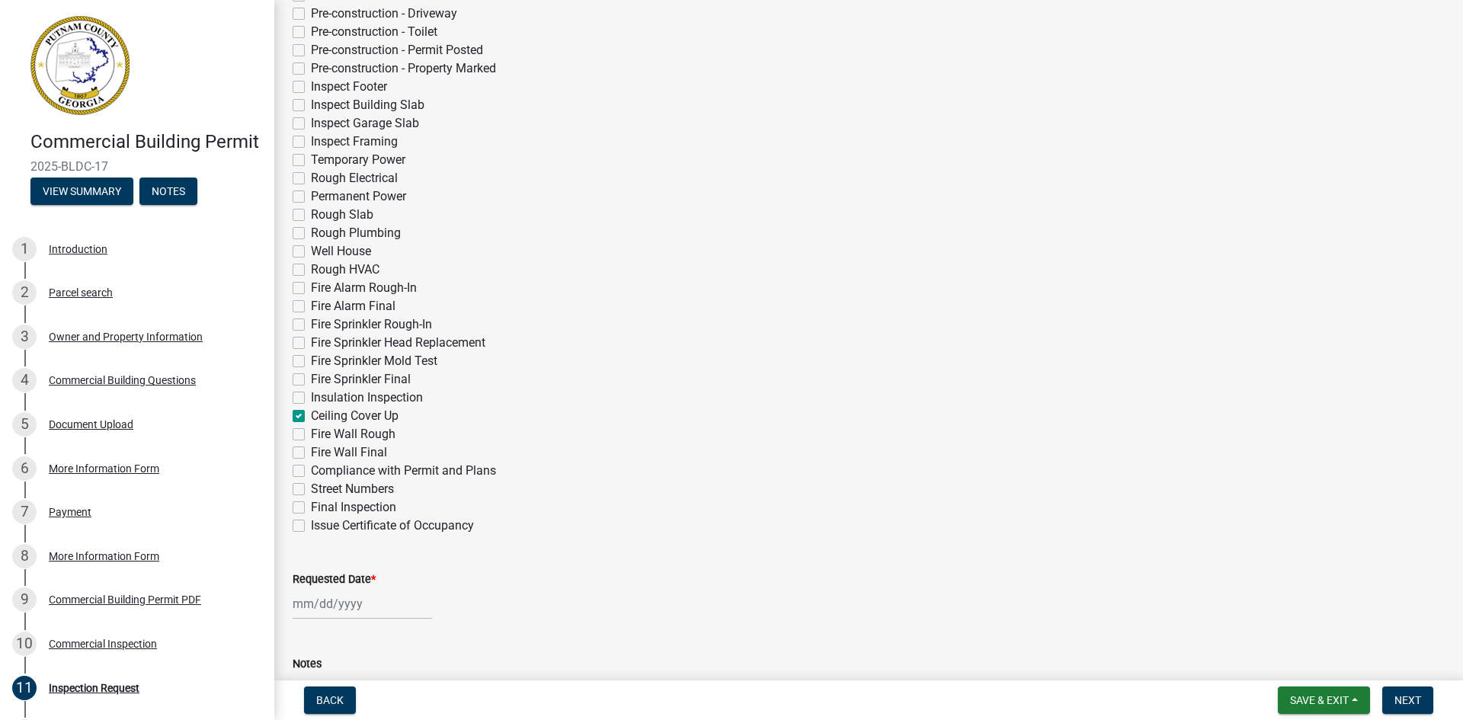
scroll to position [457, 0]
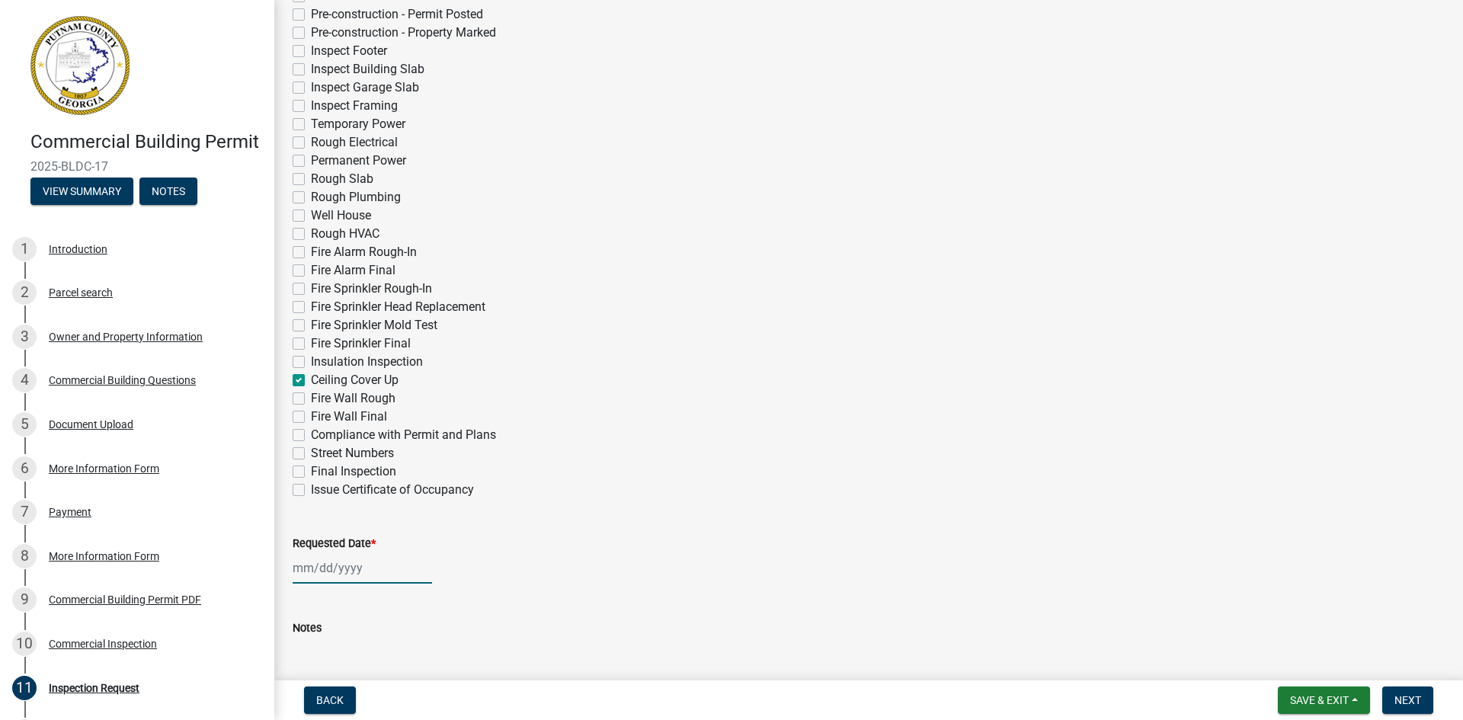
click at [349, 575] on div at bounding box center [362, 567] width 139 height 31
select select "9"
select select "2025"
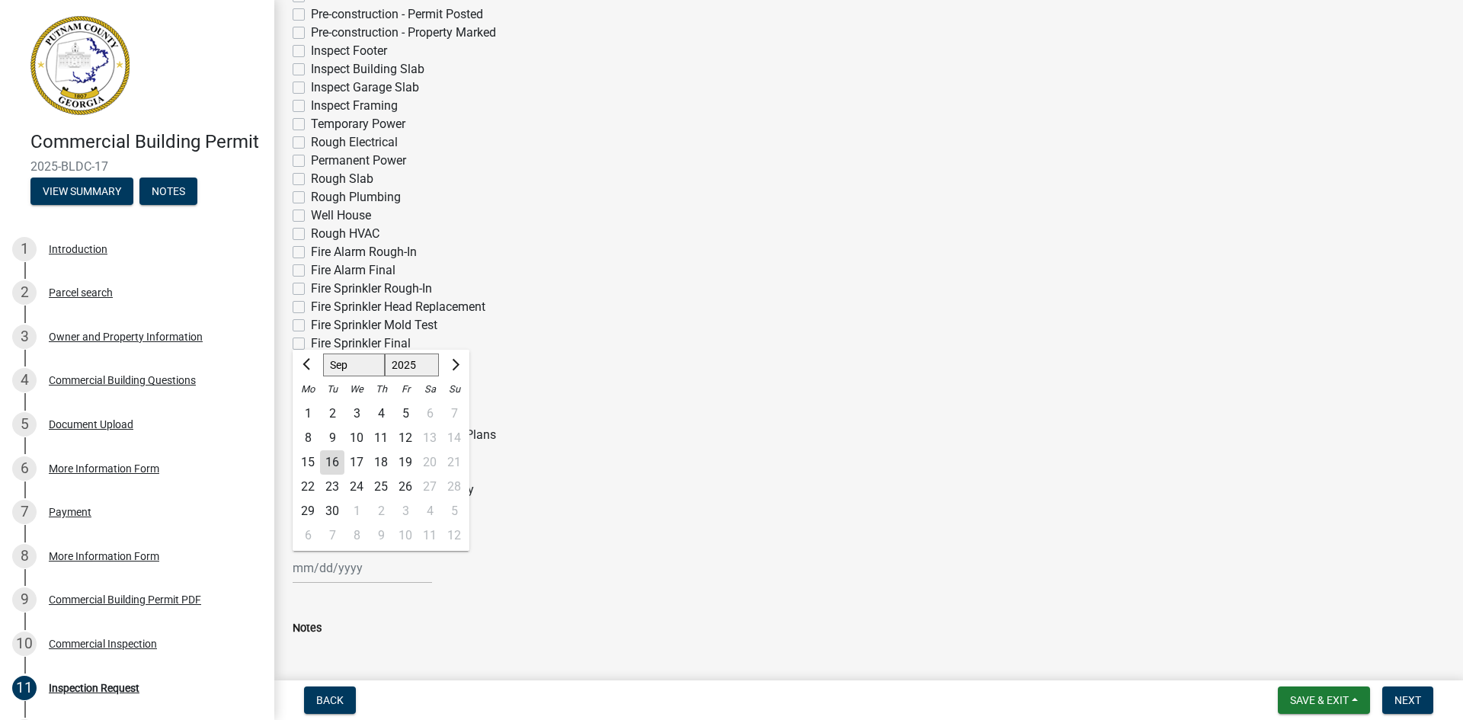
click at [357, 464] on div "17" at bounding box center [356, 462] width 24 height 24
type input "09/17/2025"
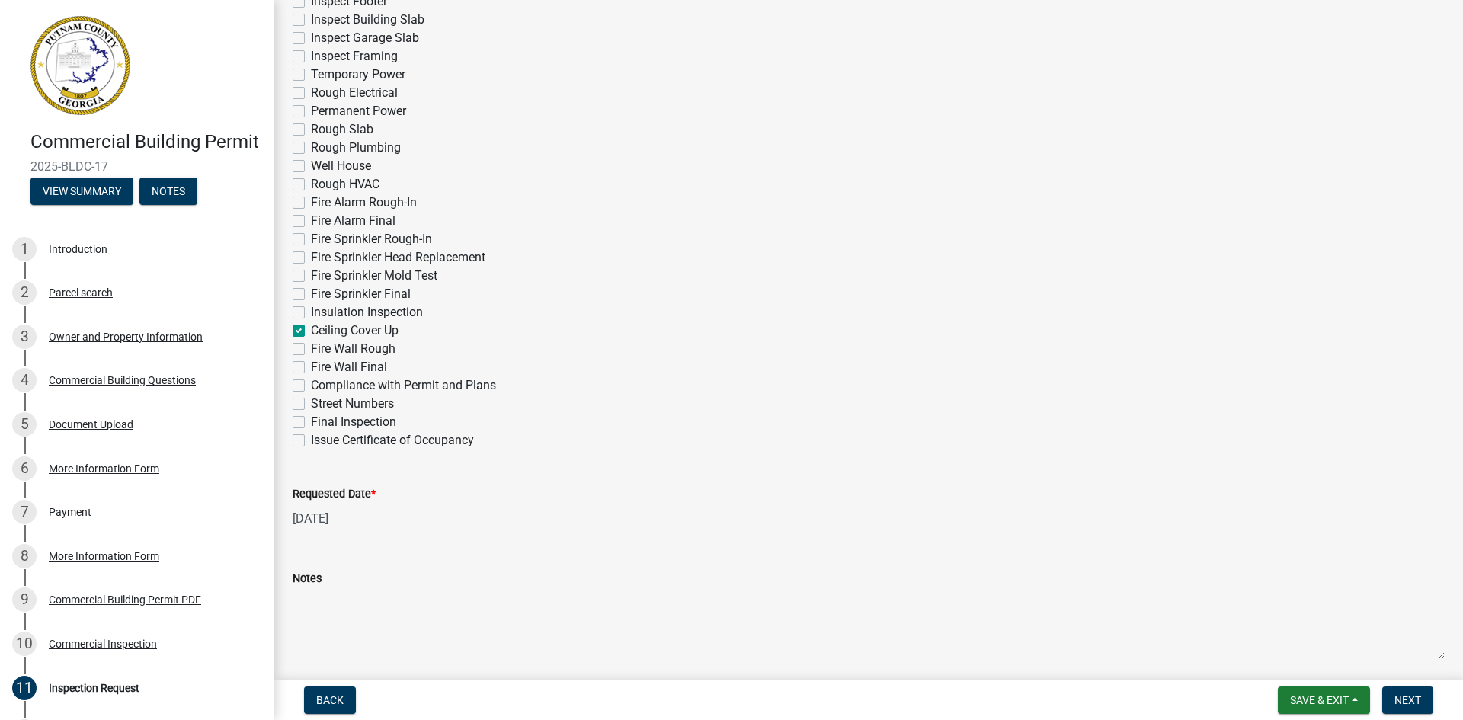
scroll to position [563, 0]
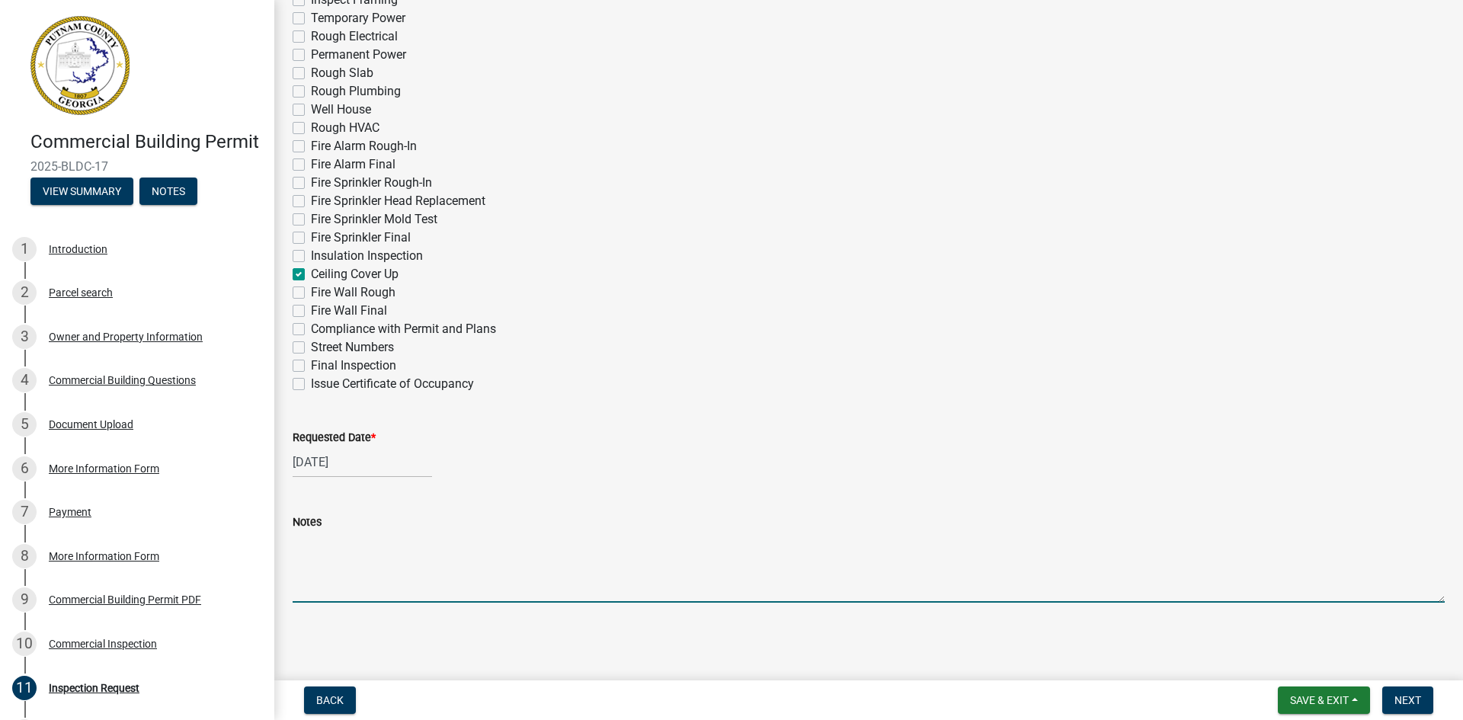
click at [410, 591] on textarea "Notes" at bounding box center [869, 567] width 1152 height 72
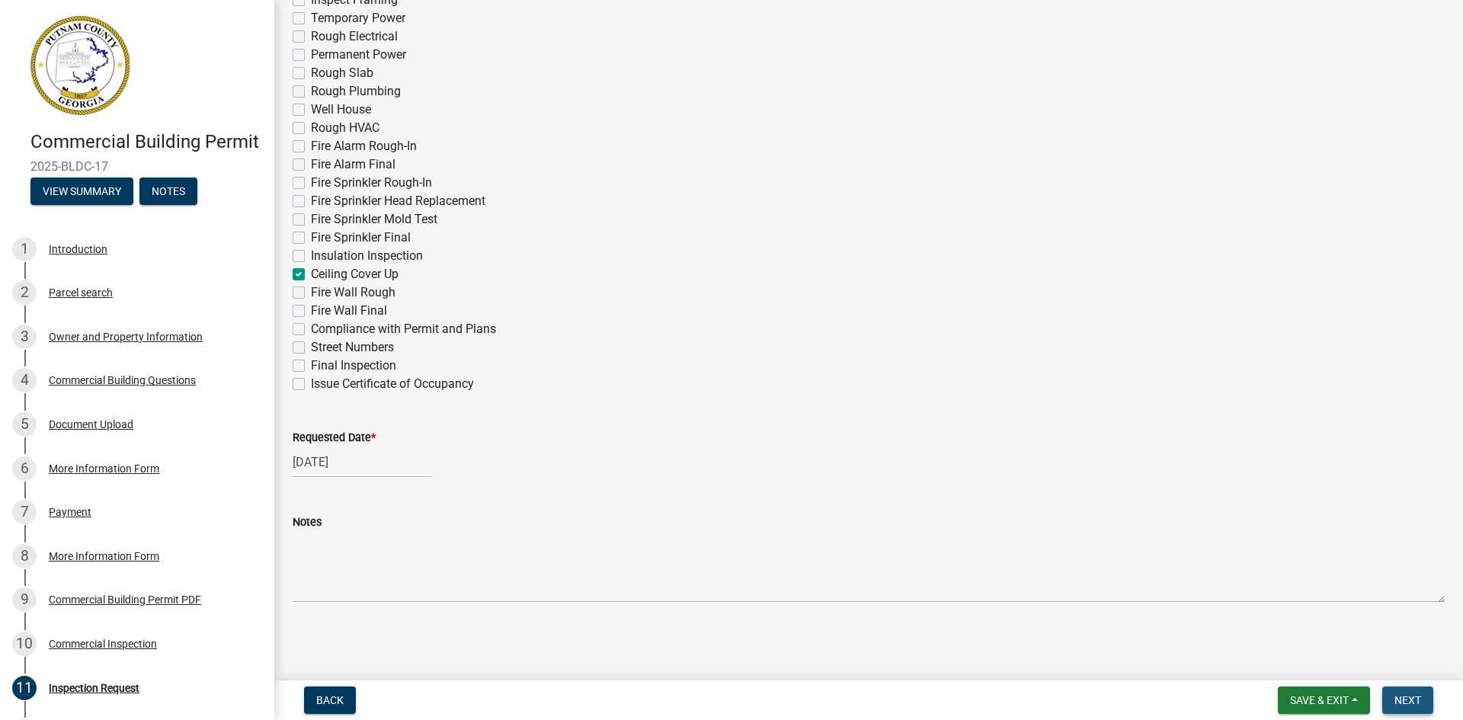
click at [1414, 700] on span "Next" at bounding box center [1407, 700] width 27 height 12
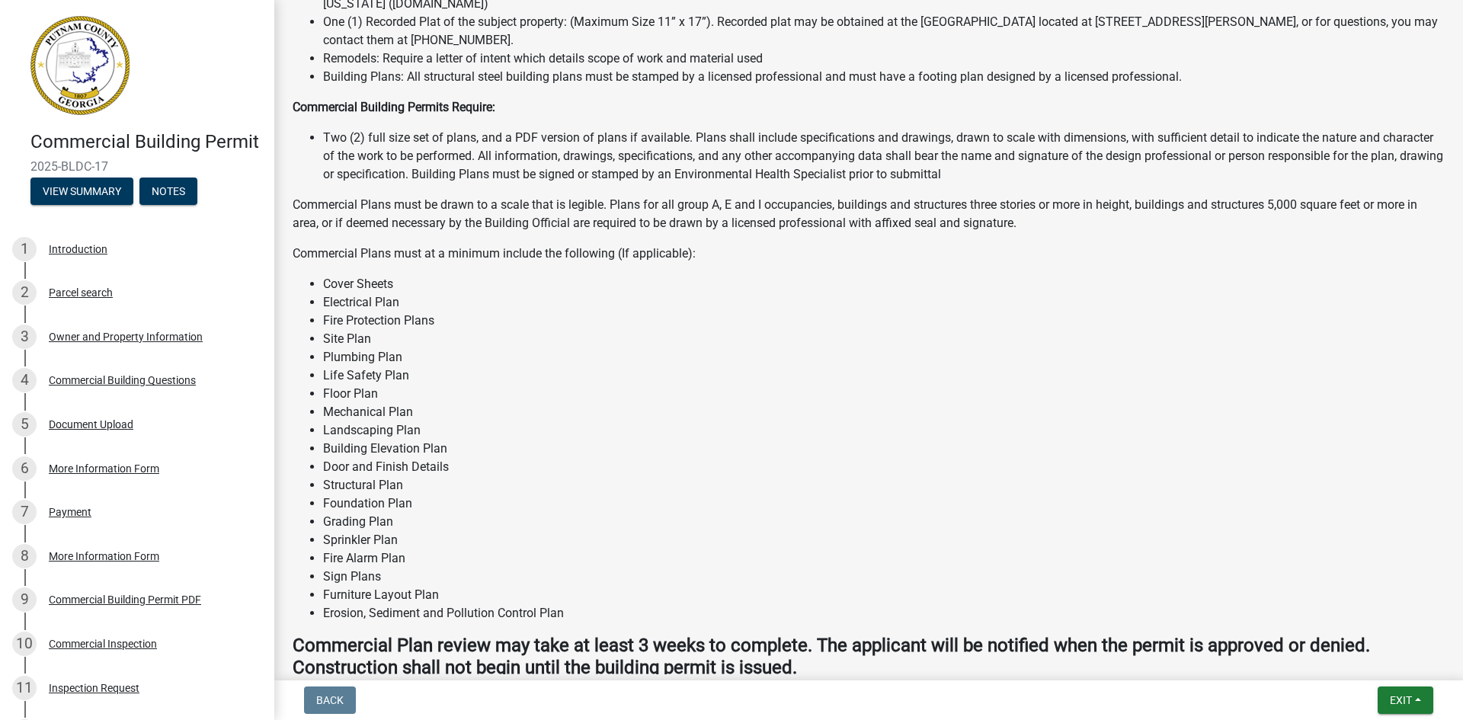
scroll to position [610, 0]
click at [1401, 698] on span "Exit" at bounding box center [1401, 700] width 22 height 12
click at [1365, 655] on button "Save & Exit" at bounding box center [1372, 660] width 122 height 37
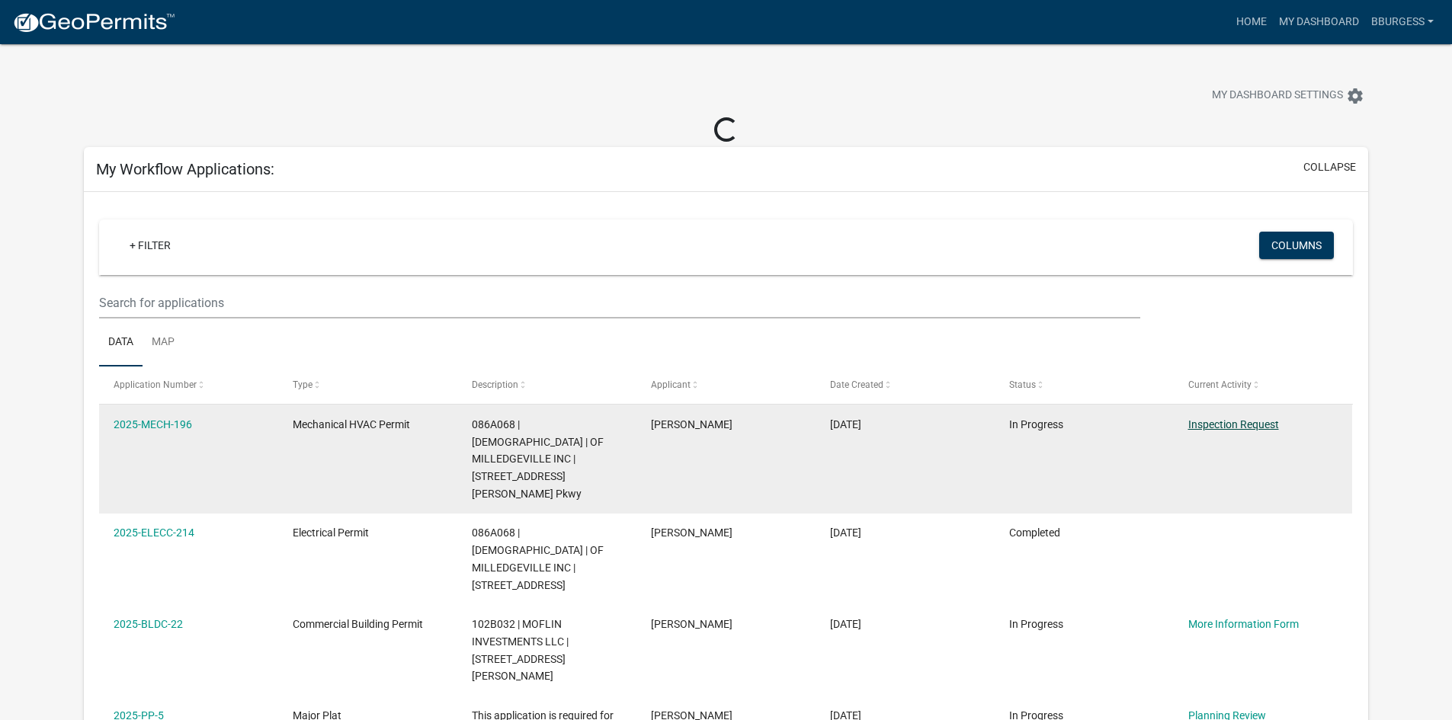
click at [1243, 422] on link "Inspection Request" at bounding box center [1233, 424] width 91 height 12
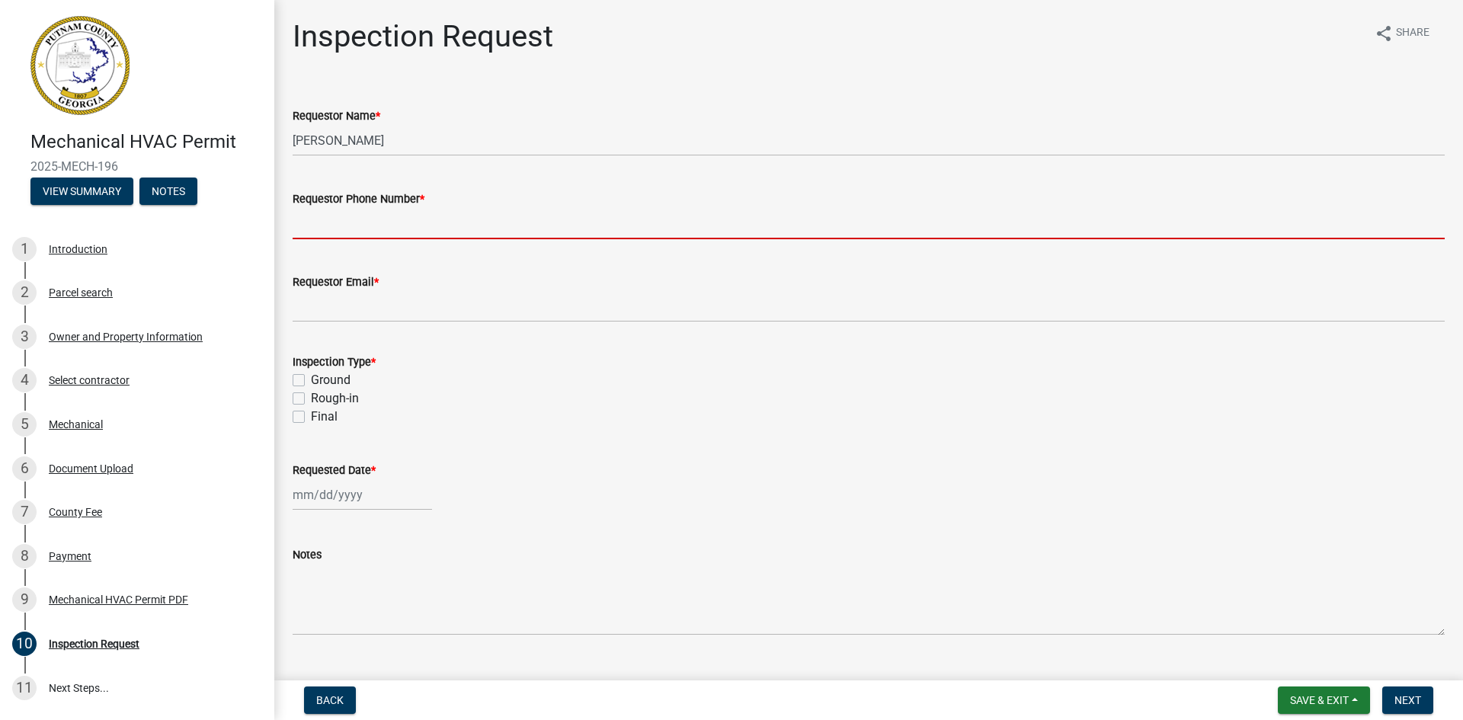
click at [387, 229] on input "Requestor Phone Number *" at bounding box center [869, 223] width 1152 height 31
type input "4046948484"
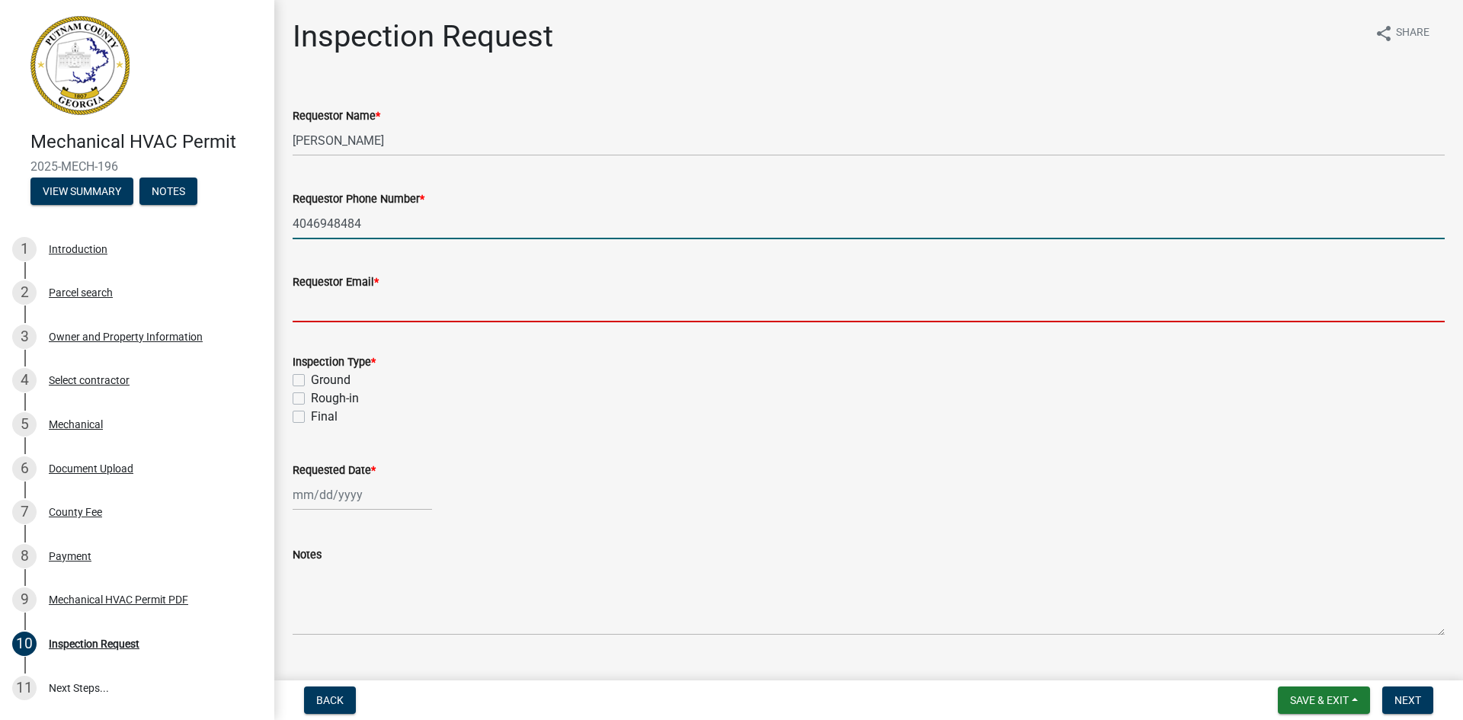
type input "mwilliams@landmark-cd.com"
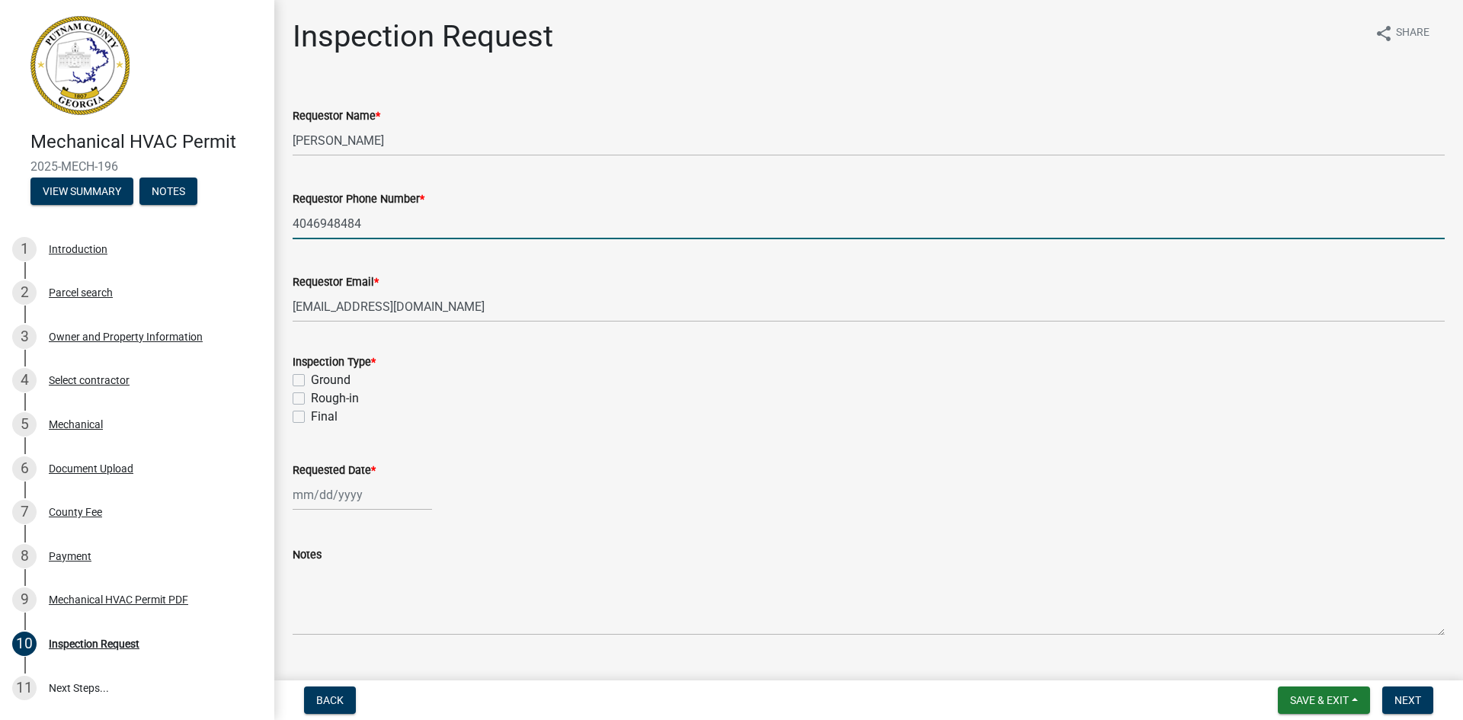
click at [311, 383] on label "Ground" at bounding box center [331, 380] width 40 height 18
click at [311, 381] on input "Ground" at bounding box center [316, 376] width 10 height 10
checkbox input "true"
checkbox input "false"
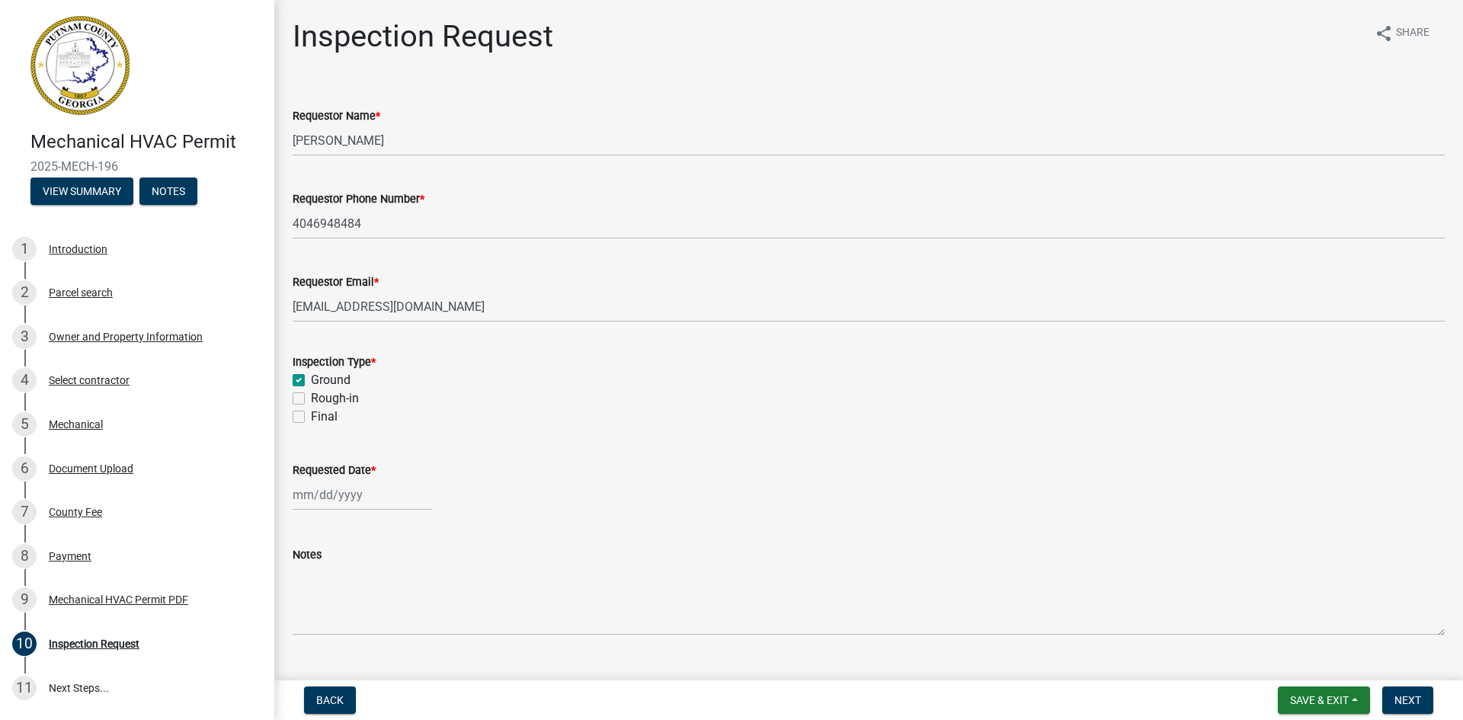
click at [311, 395] on label "Rough-in" at bounding box center [335, 398] width 48 height 18
click at [311, 395] on input "Rough-in" at bounding box center [316, 394] width 10 height 10
checkbox input "true"
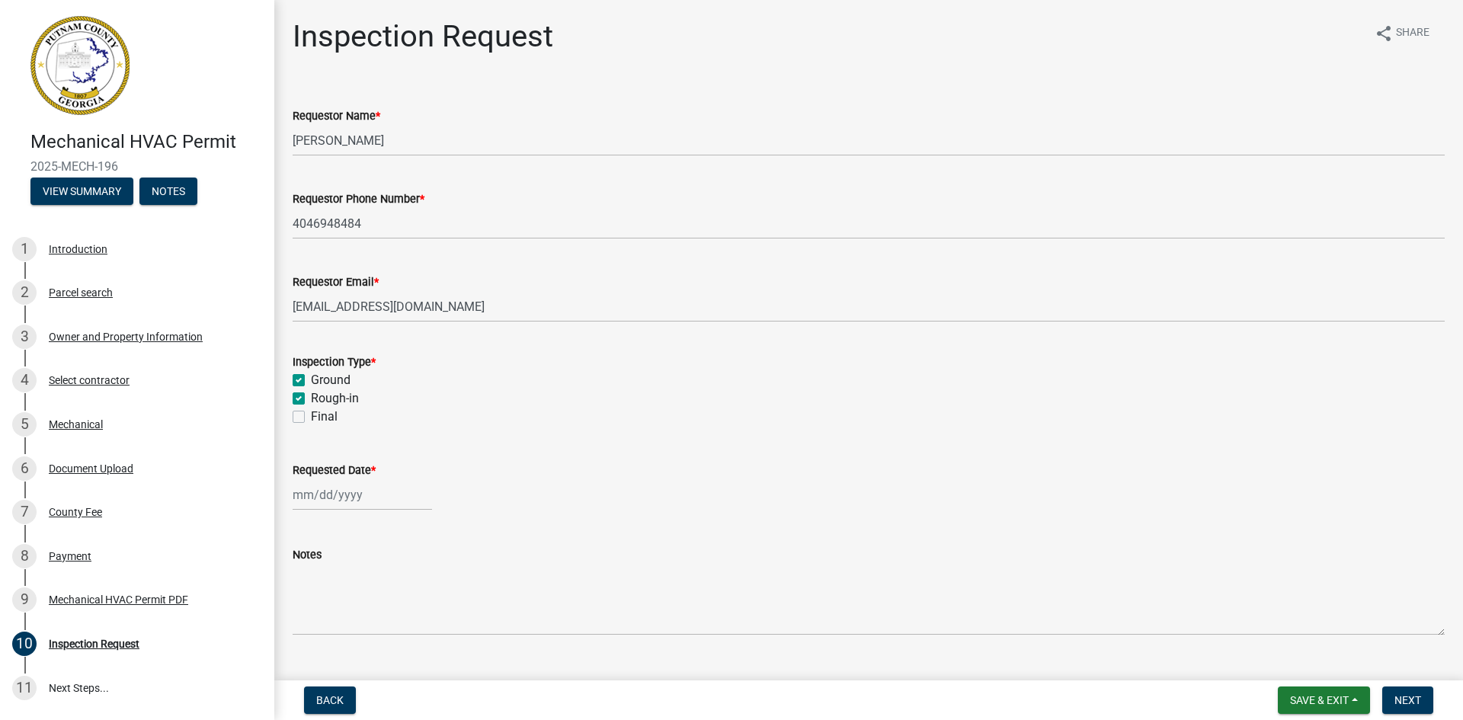
click at [311, 415] on label "Final" at bounding box center [324, 417] width 27 height 18
click at [311, 415] on input "Final" at bounding box center [316, 413] width 10 height 10
checkbox input "true"
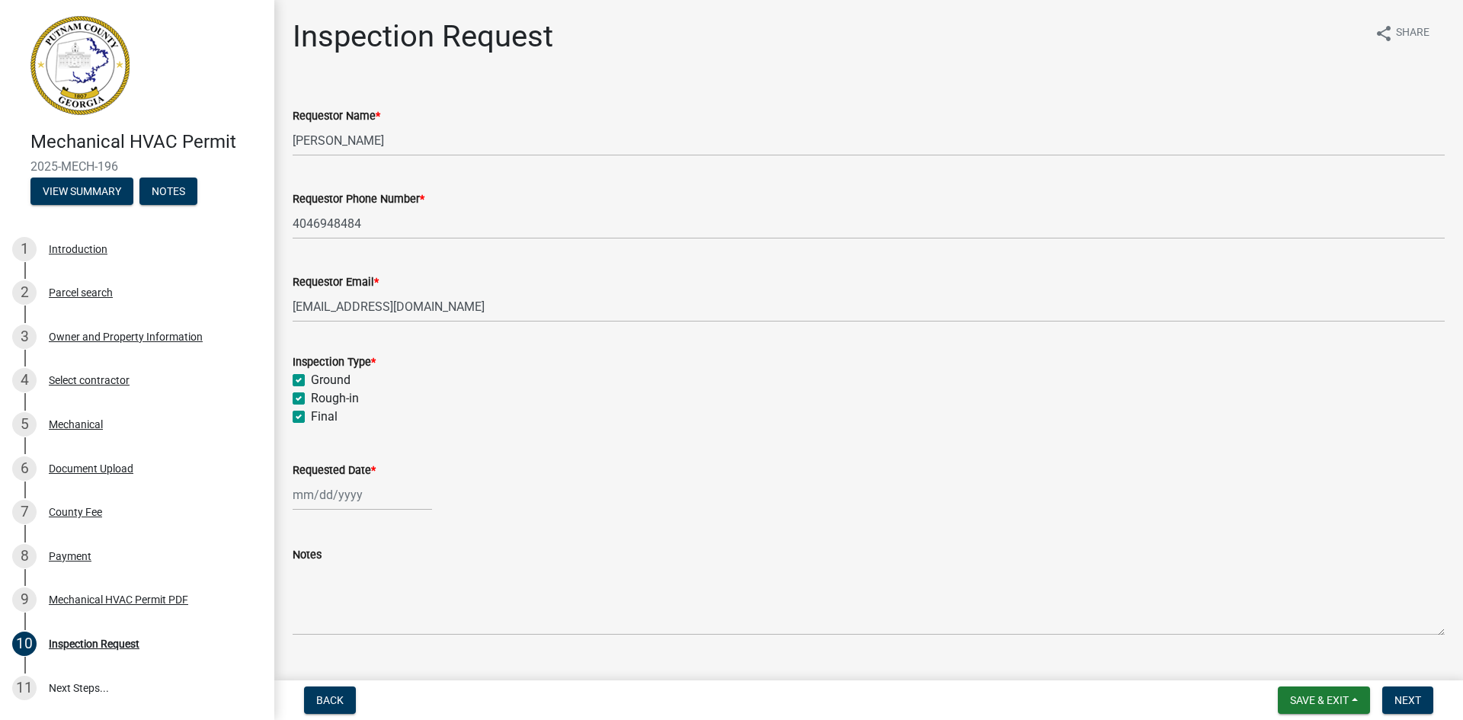
checkbox input "true"
click at [333, 494] on div at bounding box center [362, 494] width 139 height 31
select select "9"
select select "2025"
click at [352, 390] on div "17" at bounding box center [356, 389] width 24 height 24
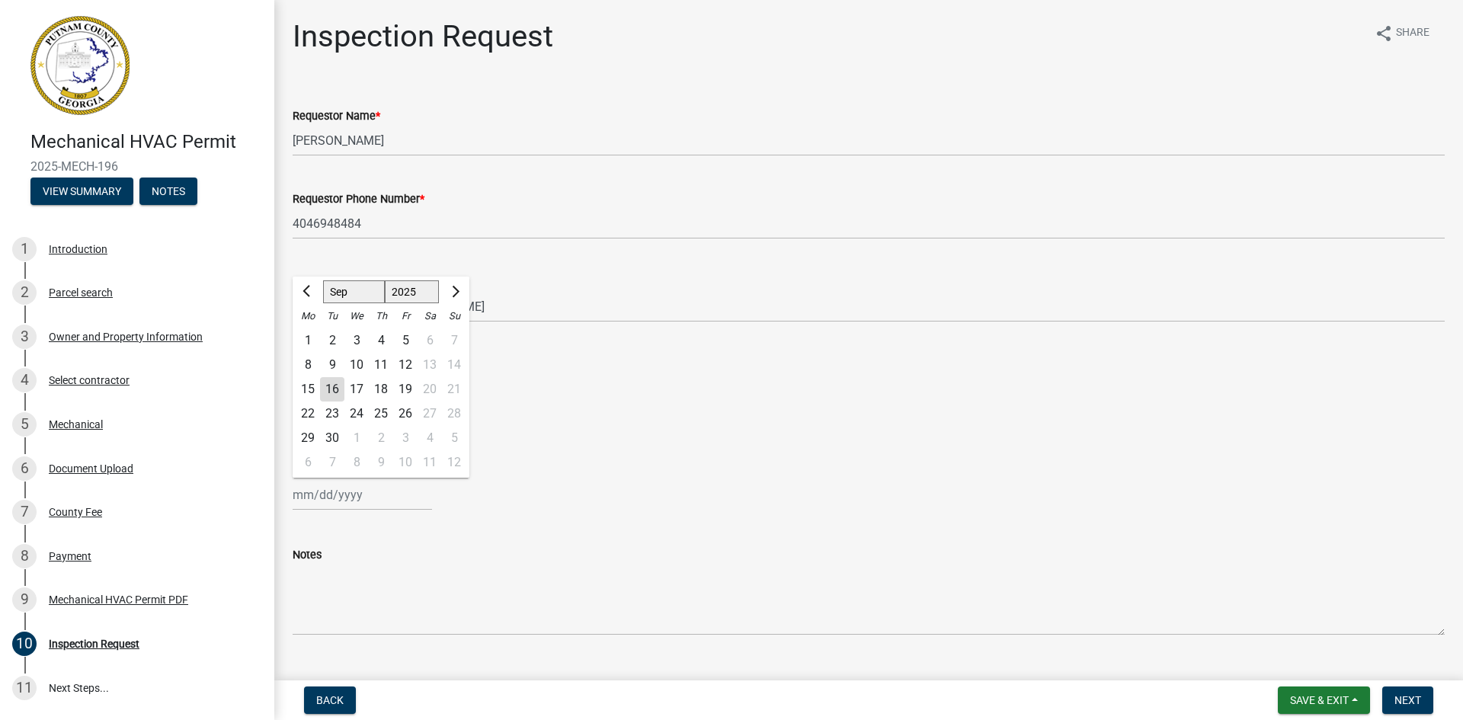
type input "09/17/2025"
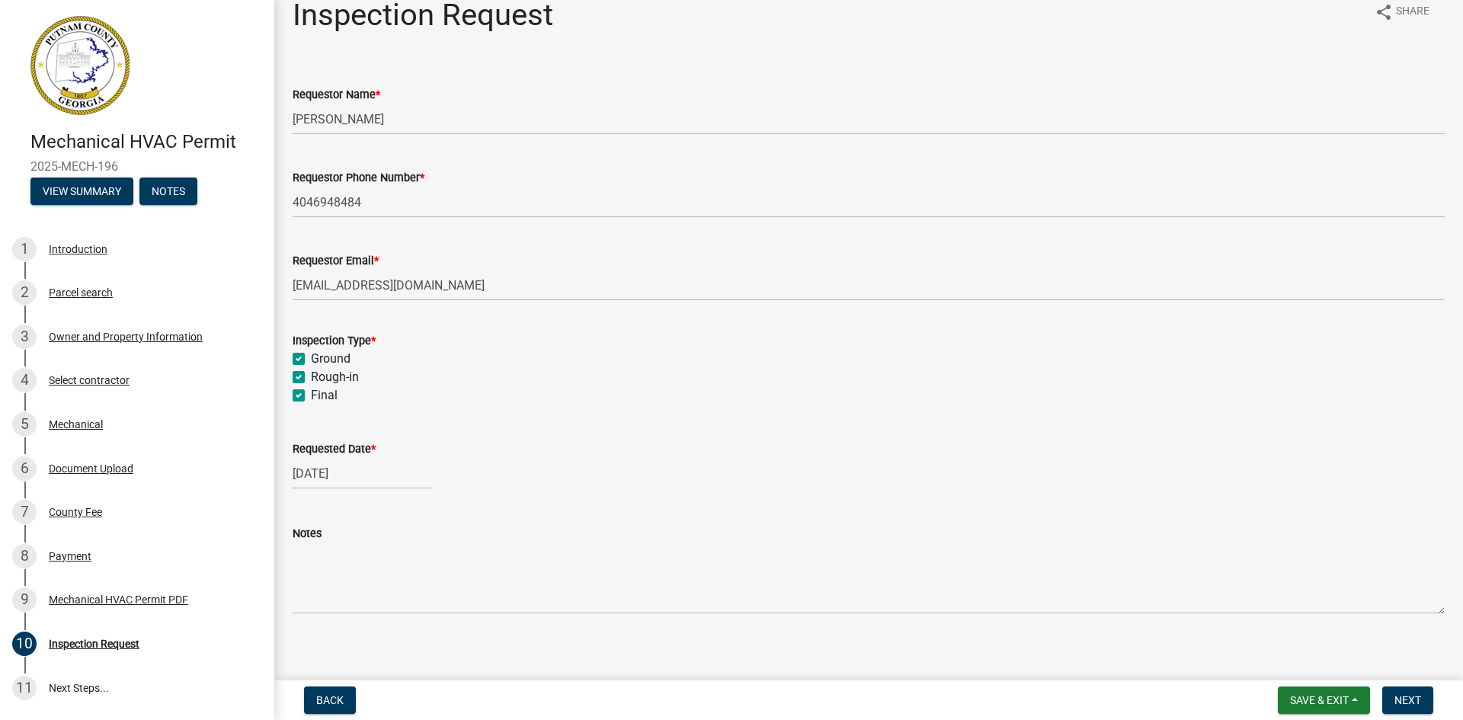
scroll to position [33, 0]
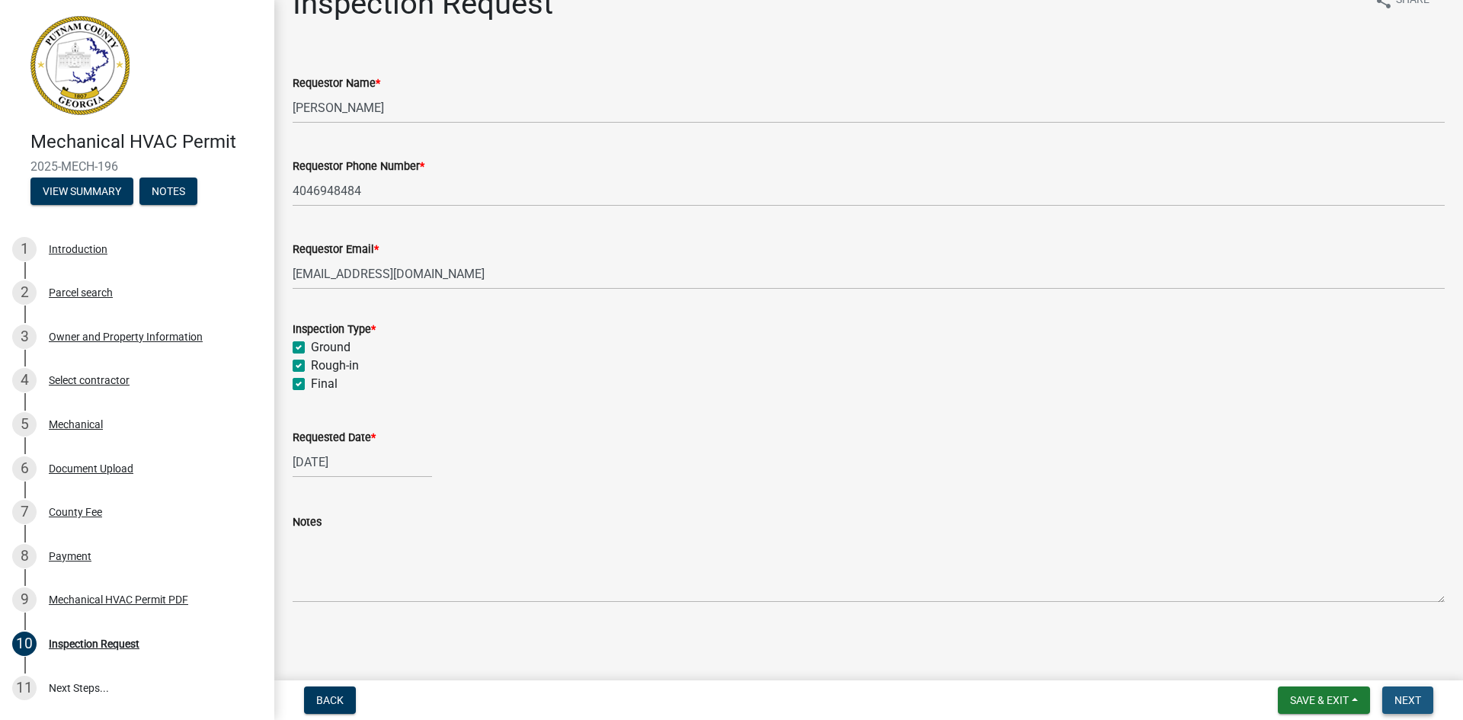
click at [1406, 701] on span "Next" at bounding box center [1407, 700] width 27 height 12
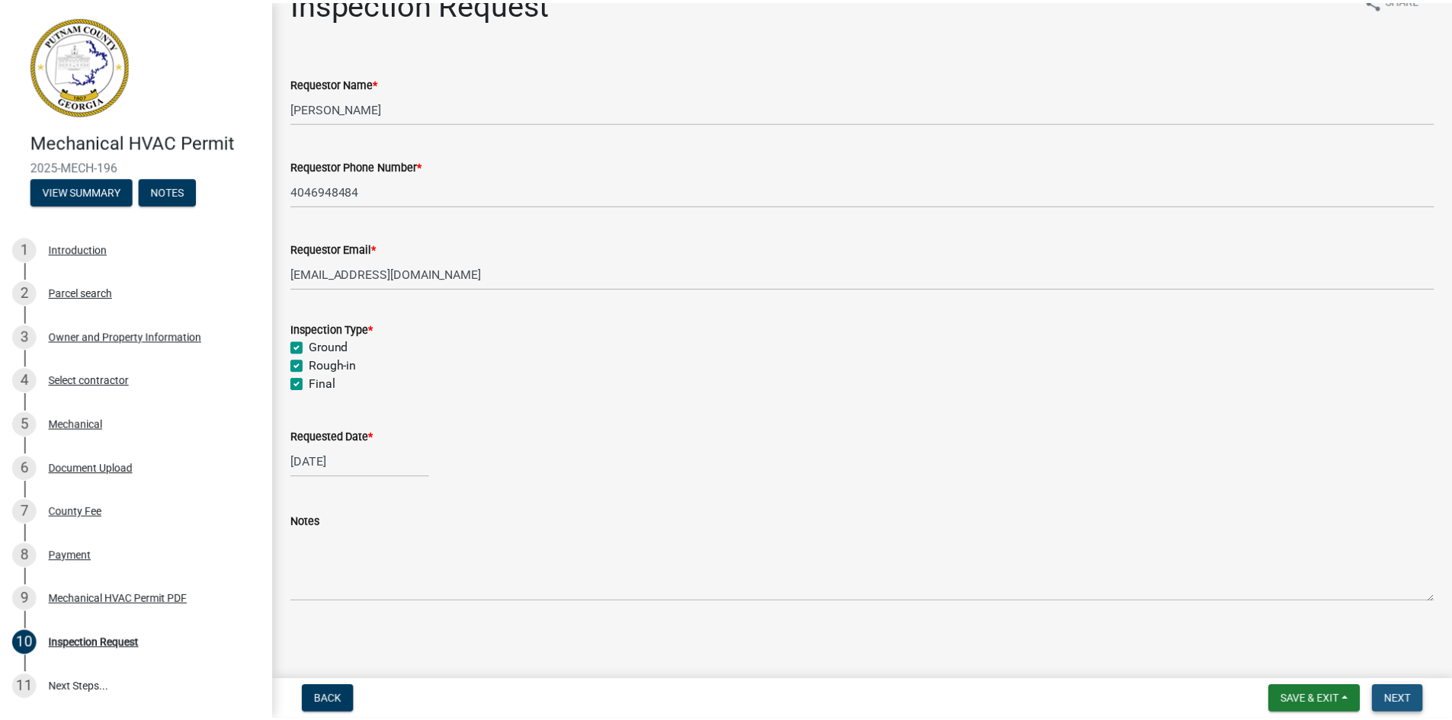
scroll to position [0, 0]
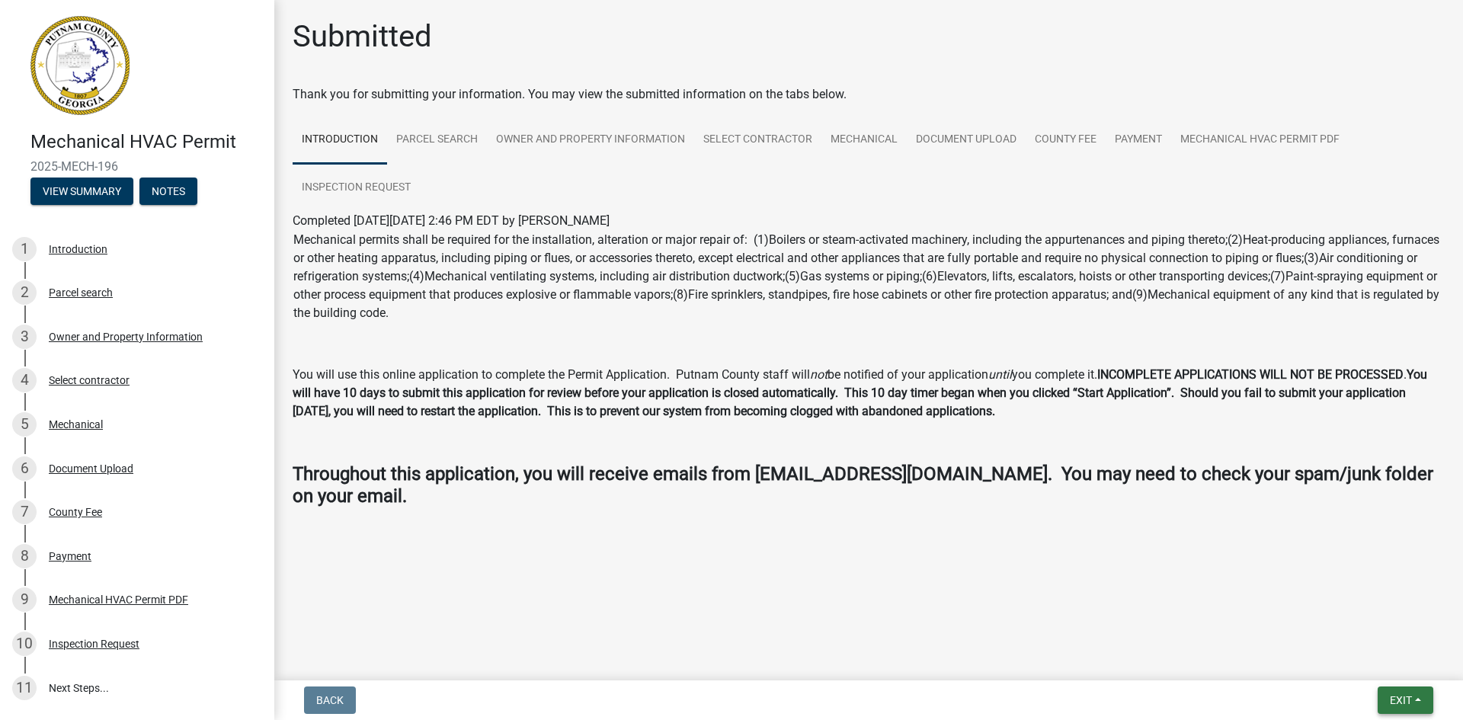
click at [1390, 696] on span "Exit" at bounding box center [1401, 700] width 22 height 12
click at [1365, 668] on button "Save & Exit" at bounding box center [1372, 660] width 122 height 37
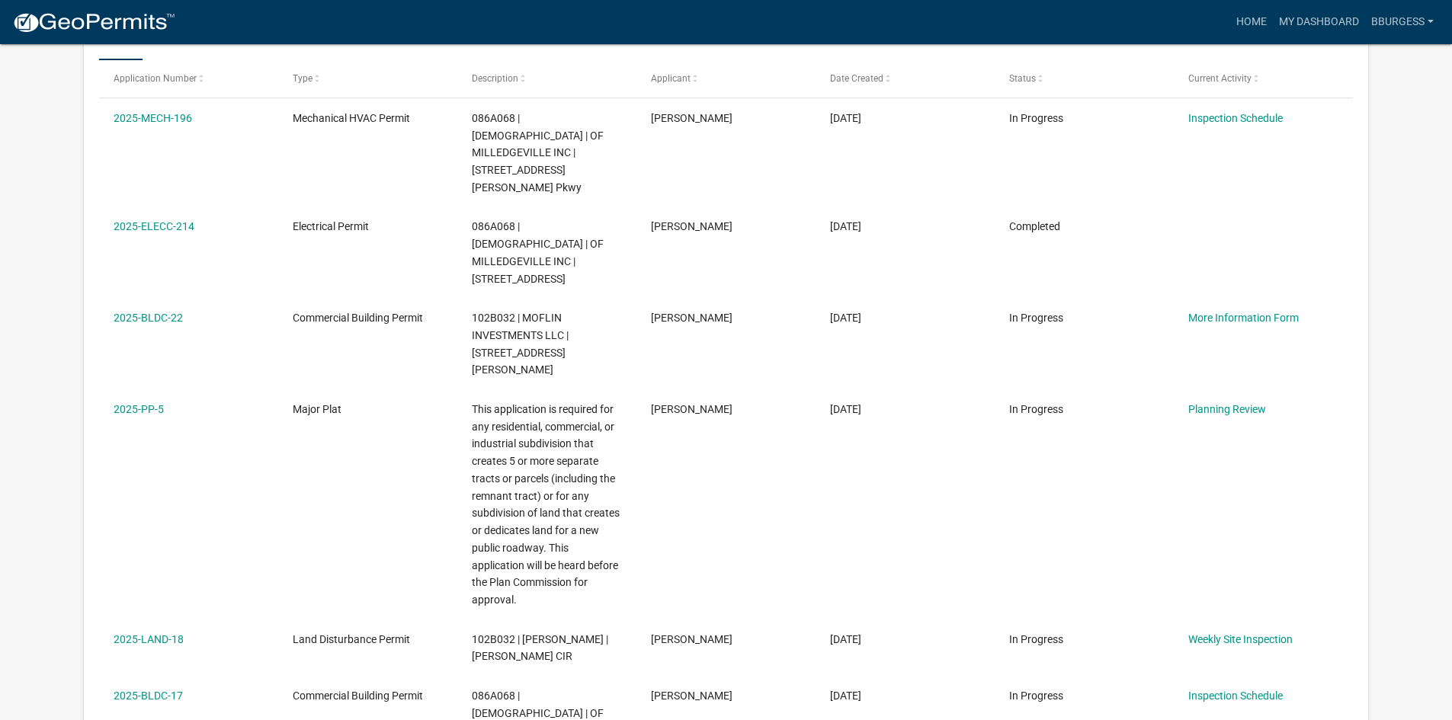
scroll to position [278, 0]
